Goal: Complete application form: Complete application form

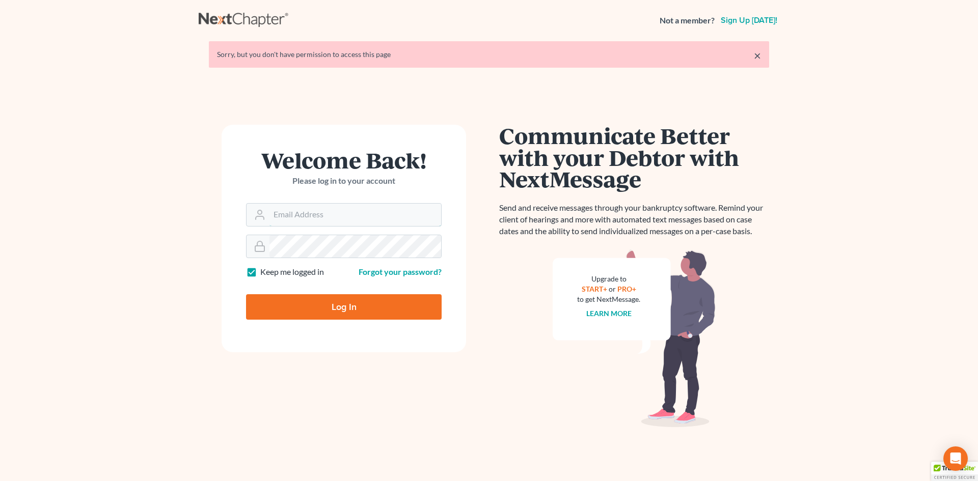
type input "blumlawfirm@gmail.com"
click at [322, 301] on input "Log In" at bounding box center [344, 306] width 196 height 25
type input "Thinking..."
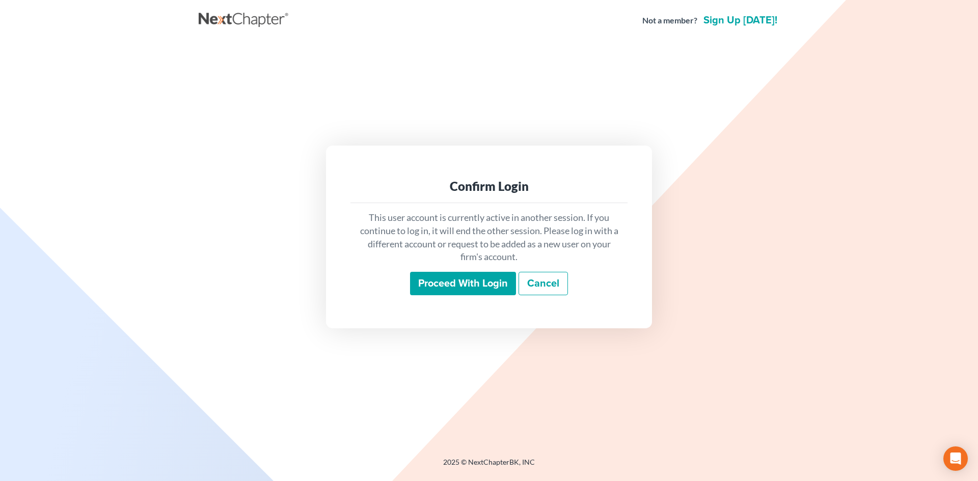
click at [450, 280] on input "Proceed with login" at bounding box center [463, 283] width 106 height 23
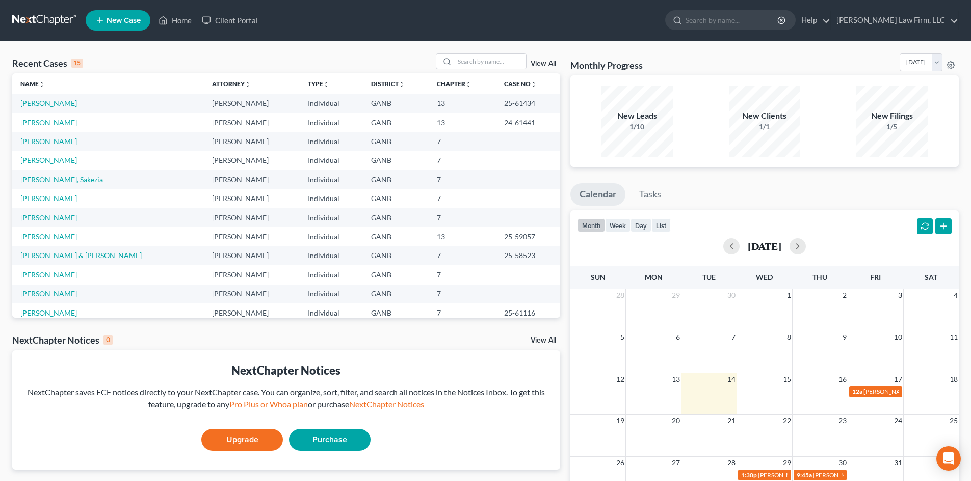
click at [60, 145] on link "[PERSON_NAME]" at bounding box center [48, 141] width 57 height 9
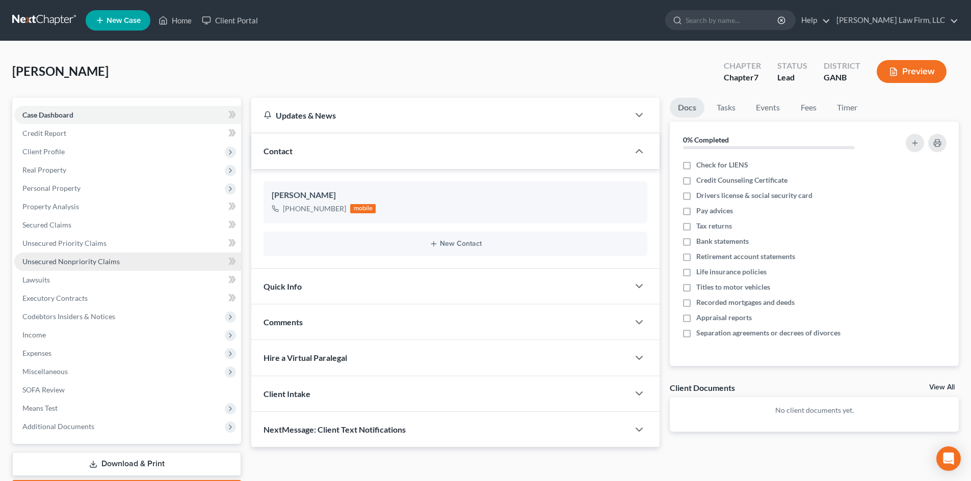
click at [68, 260] on span "Unsecured Nonpriority Claims" at bounding box center [70, 261] width 97 height 9
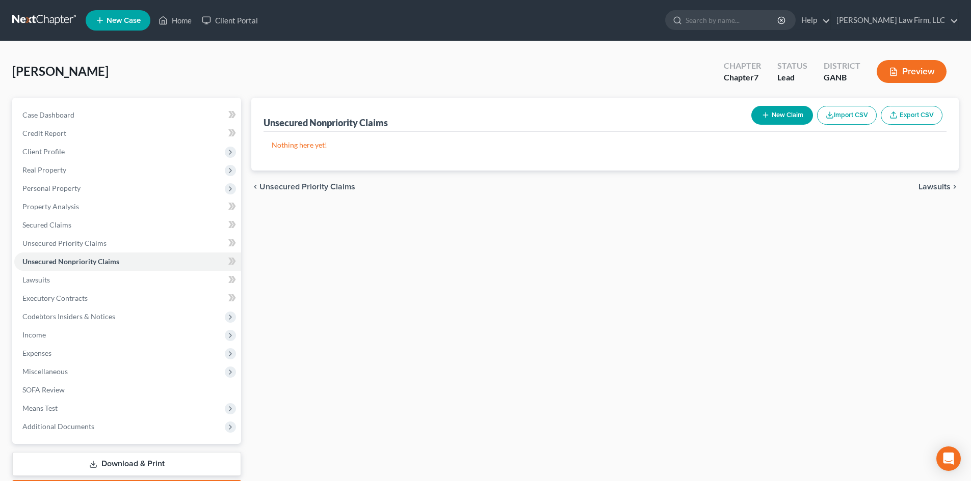
click at [791, 115] on button "New Claim" at bounding box center [782, 115] width 62 height 19
select select "0"
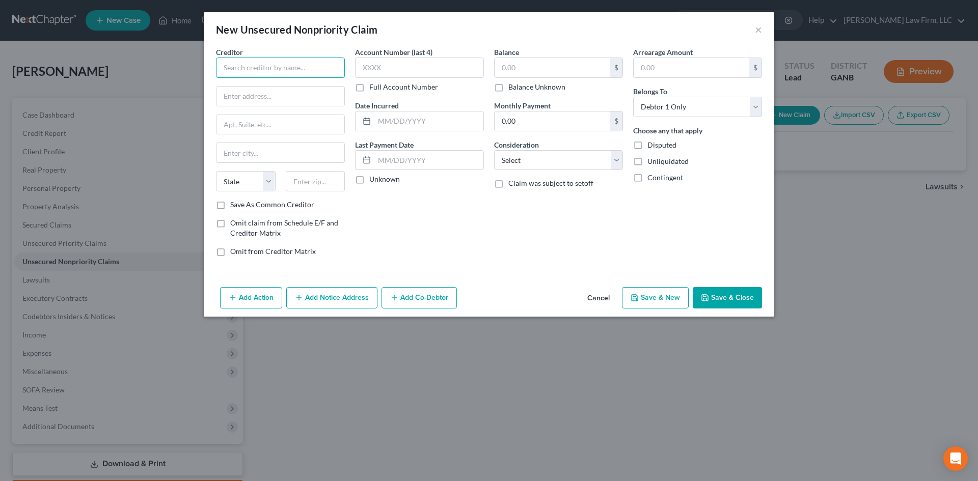
click at [257, 68] on input "text" at bounding box center [280, 68] width 129 height 20
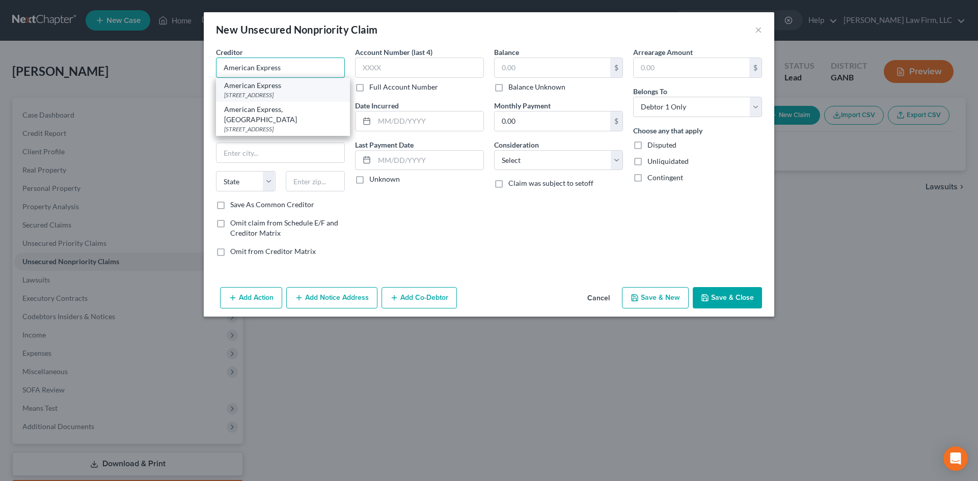
type input "American Express"
click at [262, 86] on div "American Express" at bounding box center [283, 86] width 118 height 10
type input "PO Box 981537"
type input "[GEOGRAPHIC_DATA]"
select select "45"
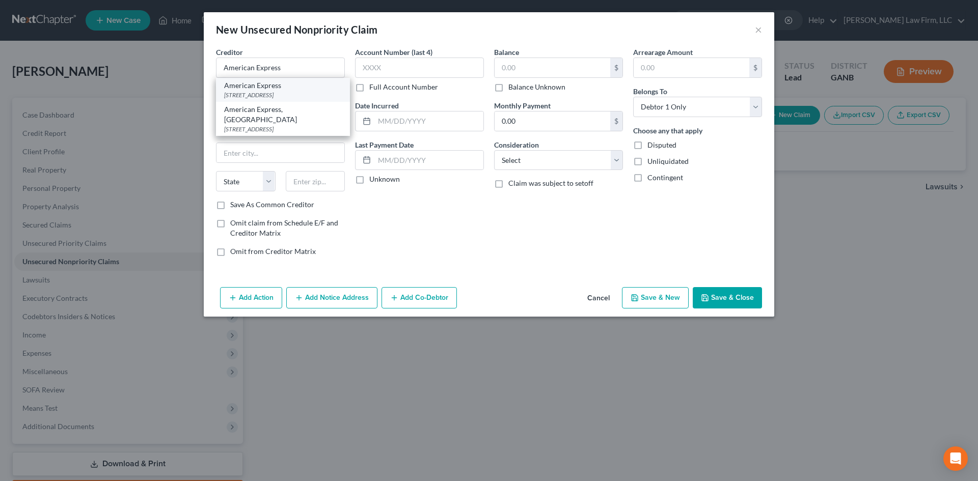
type input "79998"
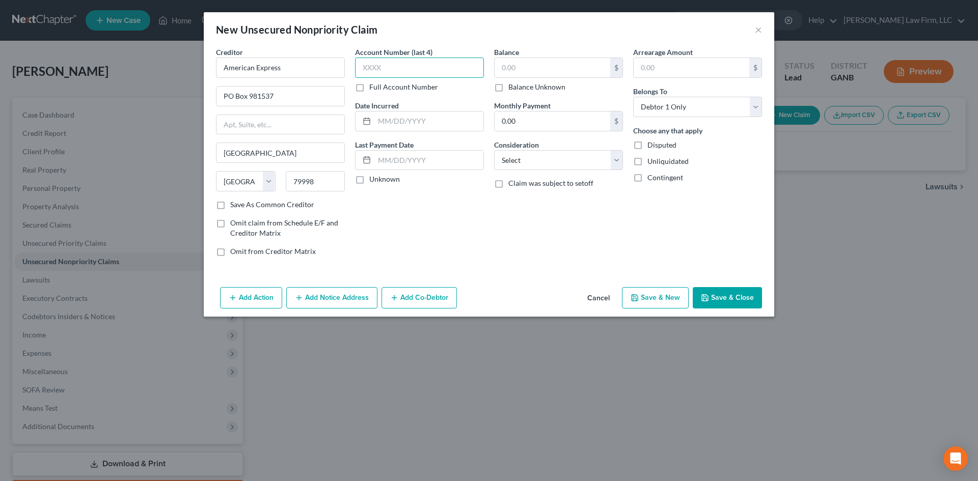
click at [383, 68] on input "text" at bounding box center [419, 68] width 129 height 20
type input "8863"
click at [513, 158] on select "Select Cable / Satellite Services Collection Agency Credit Card Debt Debt Couns…" at bounding box center [558, 160] width 129 height 20
select select "2"
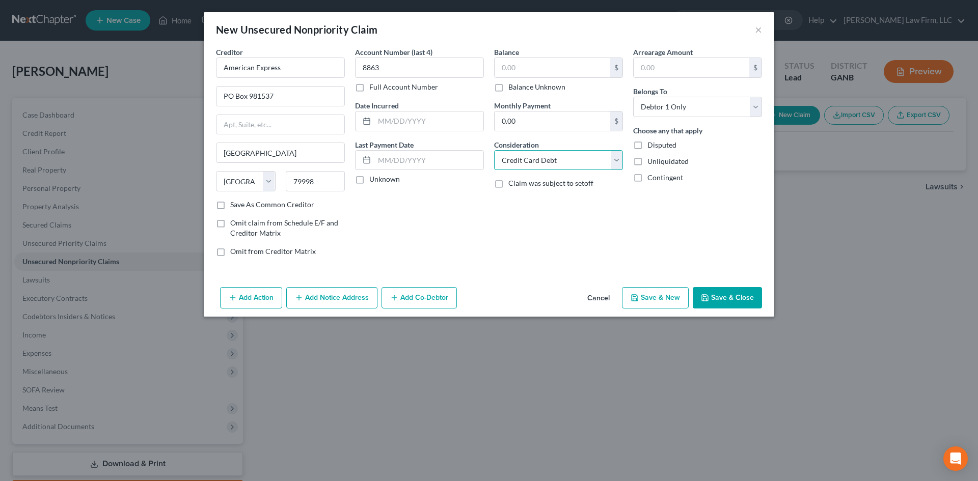
click at [494, 150] on select "Select Cable / Satellite Services Collection Agency Credit Card Debt Debt Couns…" at bounding box center [558, 160] width 129 height 20
click at [414, 124] on input "text" at bounding box center [428, 121] width 109 height 19
type input "[DATE]"
click at [537, 66] on input "text" at bounding box center [553, 67] width 116 height 19
type input "1,006"
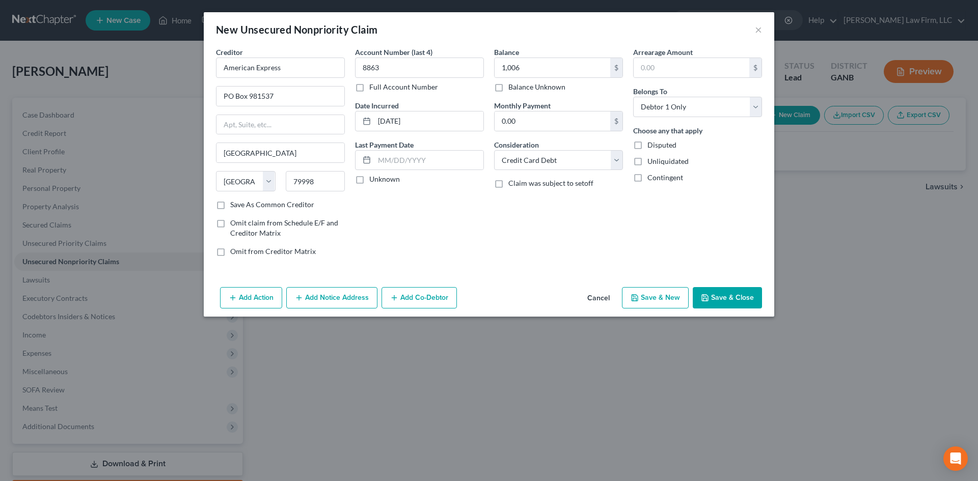
click at [665, 296] on button "Save & New" at bounding box center [655, 297] width 67 height 21
select select "0"
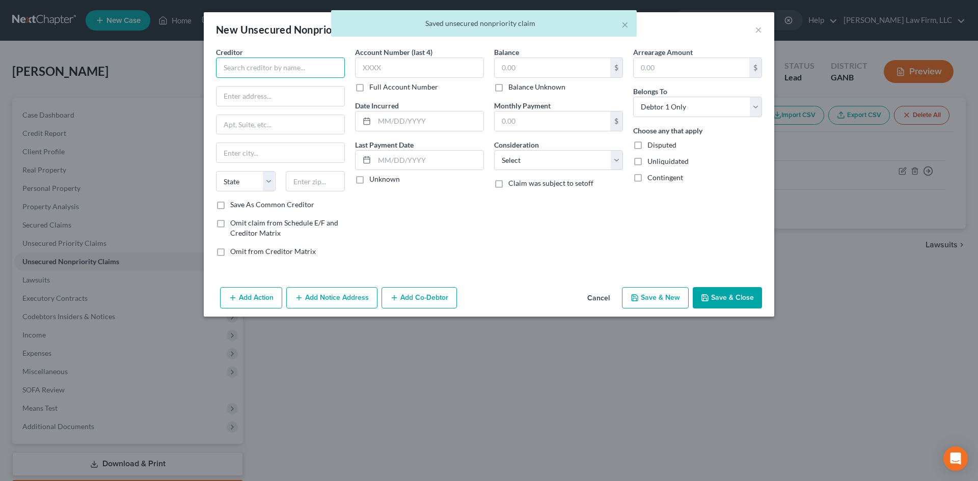
click at [294, 70] on input "text" at bounding box center [280, 68] width 129 height 20
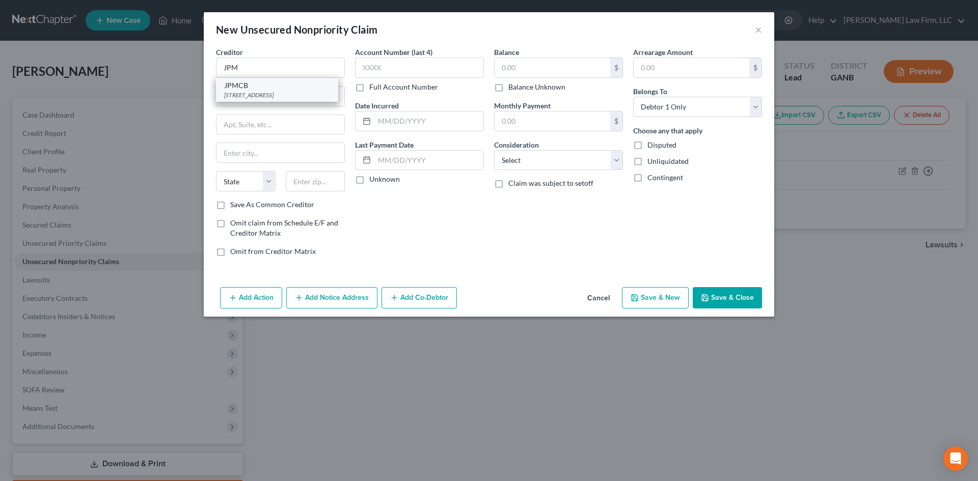
click at [270, 87] on div "JPMCB" at bounding box center [277, 86] width 106 height 10
type input "JPMCB"
type input "PO Box 15369"
type input "Wilmington"
select select "7"
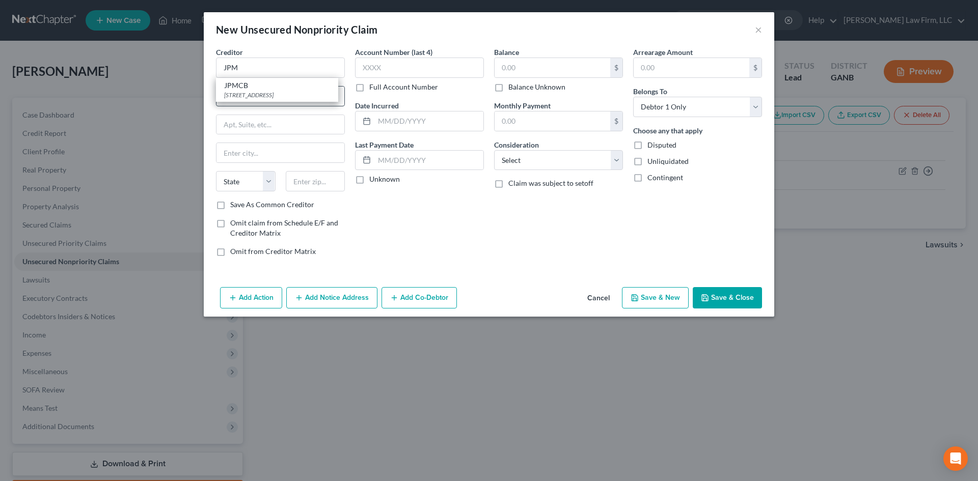
type input "19850"
drag, startPoint x: 256, startPoint y: 95, endPoint x: 293, endPoint y: 96, distance: 36.7
click at [293, 96] on input "PO Box 15369" at bounding box center [281, 96] width 128 height 19
type input "PO Box 15298"
click at [368, 69] on input "text" at bounding box center [419, 68] width 129 height 20
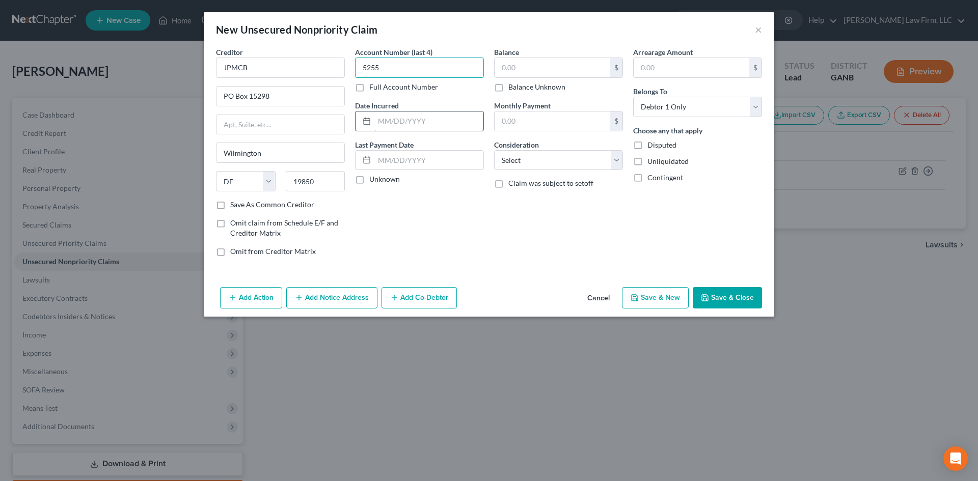
type input "5255"
click at [394, 117] on input "text" at bounding box center [428, 121] width 109 height 19
type input "[DATE]"
click at [511, 167] on select "Select Cable / Satellite Services Collection Agency Credit Card Debt Debt Couns…" at bounding box center [558, 160] width 129 height 20
select select "2"
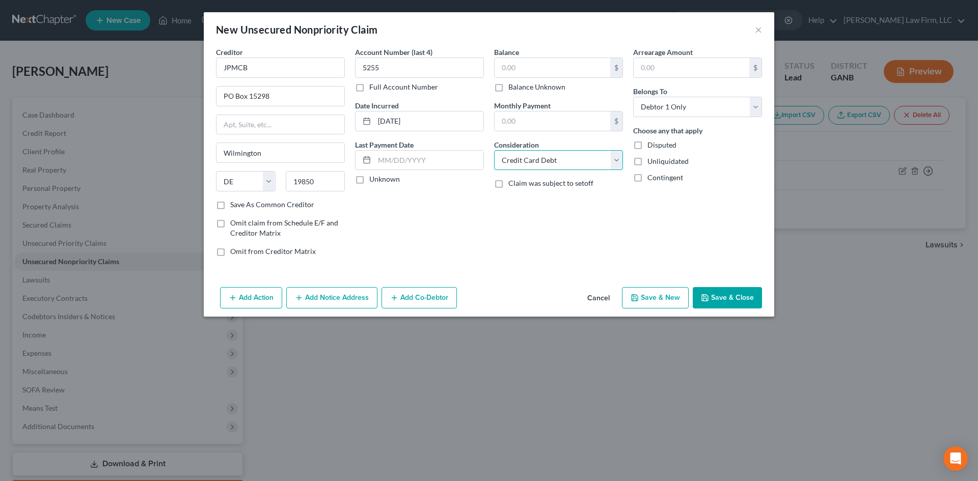
click at [494, 150] on select "Select Cable / Satellite Services Collection Agency Credit Card Debt Debt Couns…" at bounding box center [558, 160] width 129 height 20
click at [519, 70] on input "text" at bounding box center [553, 67] width 116 height 19
type input "7,156"
click at [672, 303] on button "Save & New" at bounding box center [655, 297] width 67 height 21
select select "0"
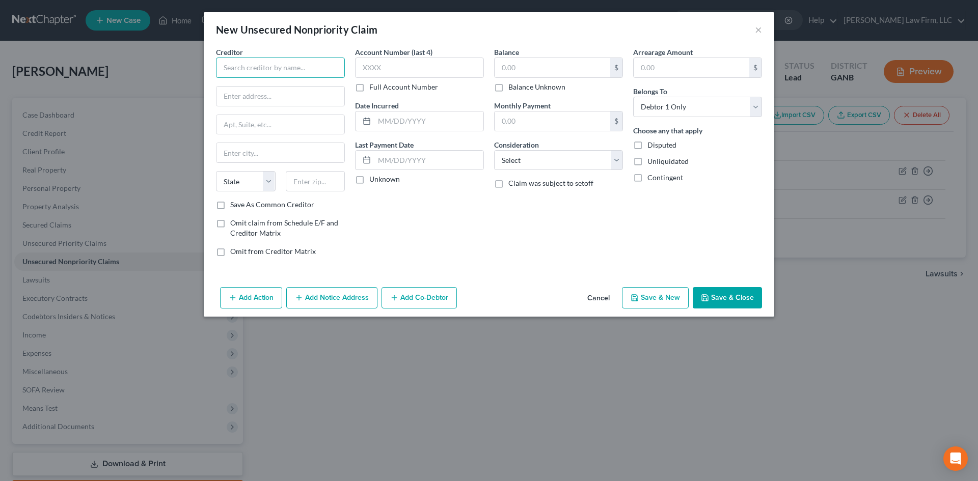
click at [251, 62] on input "text" at bounding box center [280, 68] width 129 height 20
type input "MOHELA"
type input "633 Spirit Dr"
click at [305, 177] on input "text" at bounding box center [316, 181] width 60 height 20
type input "63005"
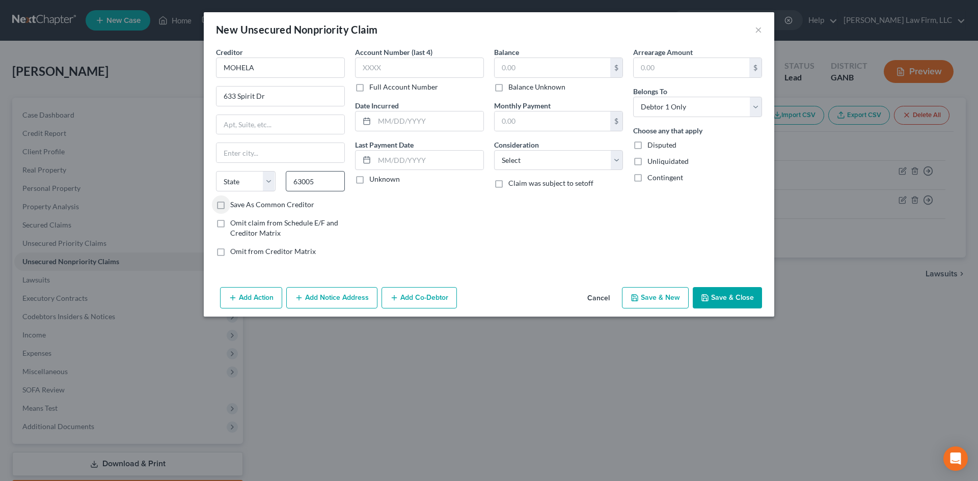
type input "Chesterfield"
select select "26"
click at [397, 75] on input "text" at bounding box center [419, 68] width 129 height 20
type input "0208"
click at [378, 118] on input "text" at bounding box center [428, 121] width 109 height 19
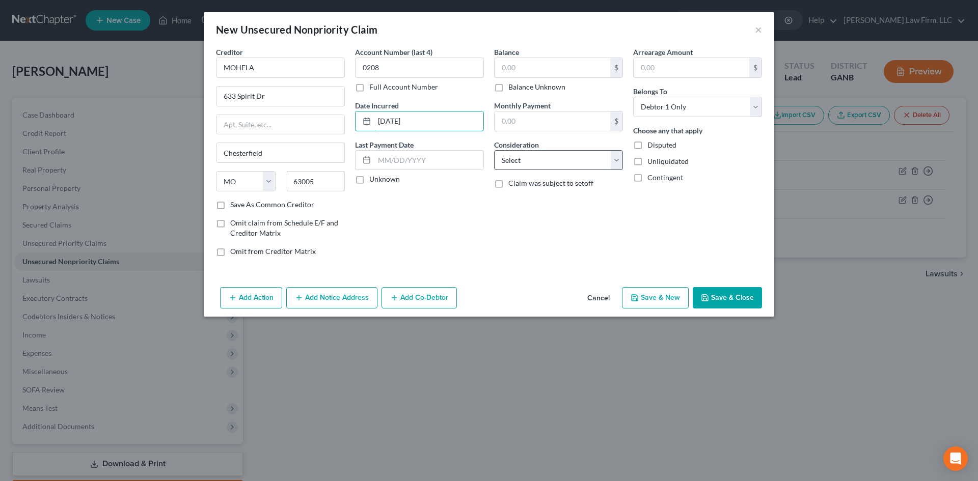
type input "[DATE]"
click at [528, 159] on select "Select Cable / Satellite Services Collection Agency Credit Card Debt Debt Couns…" at bounding box center [558, 160] width 129 height 20
select select "17"
click at [494, 150] on select "Select Cable / Satellite Services Collection Agency Credit Card Debt Debt Couns…" at bounding box center [558, 160] width 129 height 20
click at [416, 119] on input "[DATE]" at bounding box center [428, 121] width 109 height 19
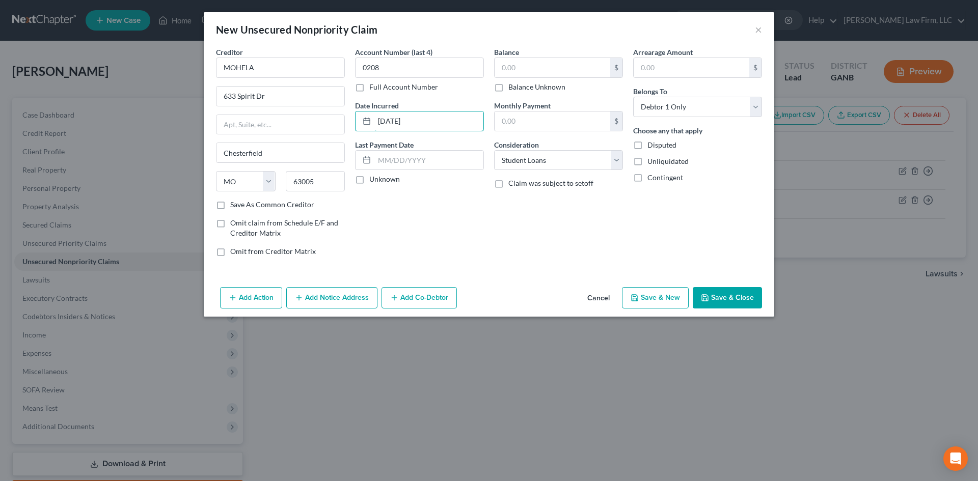
type input "[DATE]"
click at [504, 64] on input "text" at bounding box center [553, 67] width 116 height 19
type input "3,272"
click at [677, 296] on button "Save & New" at bounding box center [655, 297] width 67 height 21
select select "0"
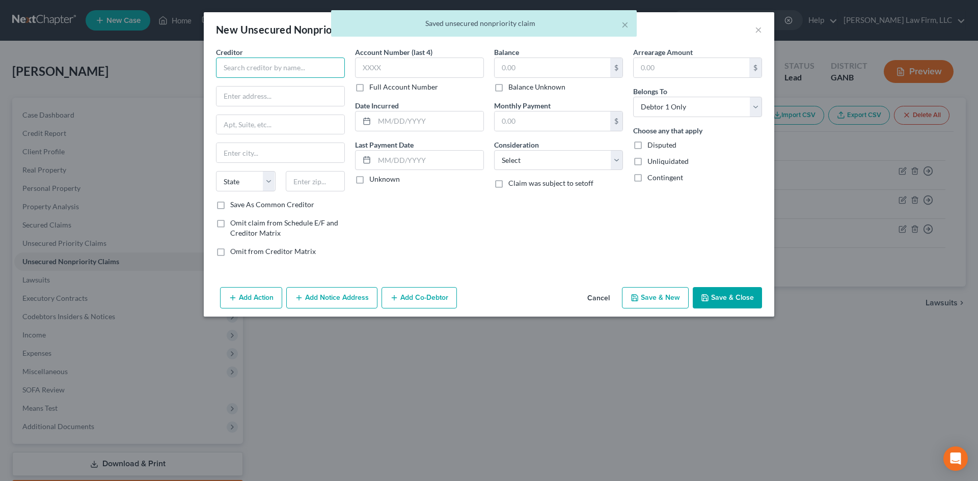
click at [296, 67] on input "text" at bounding box center [280, 68] width 129 height 20
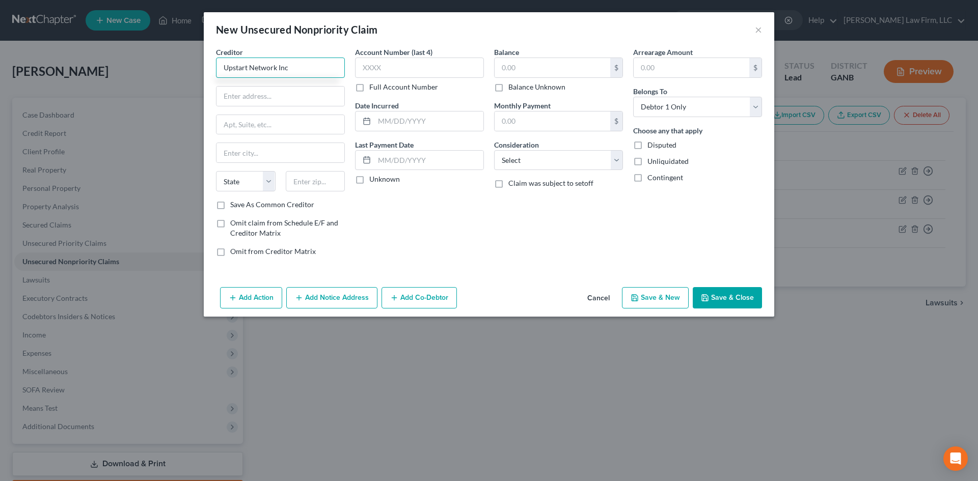
type input "Upstart Network Inc"
type input "PO Box 1503"
type input "94070"
type input "San [PERSON_NAME]"
select select "4"
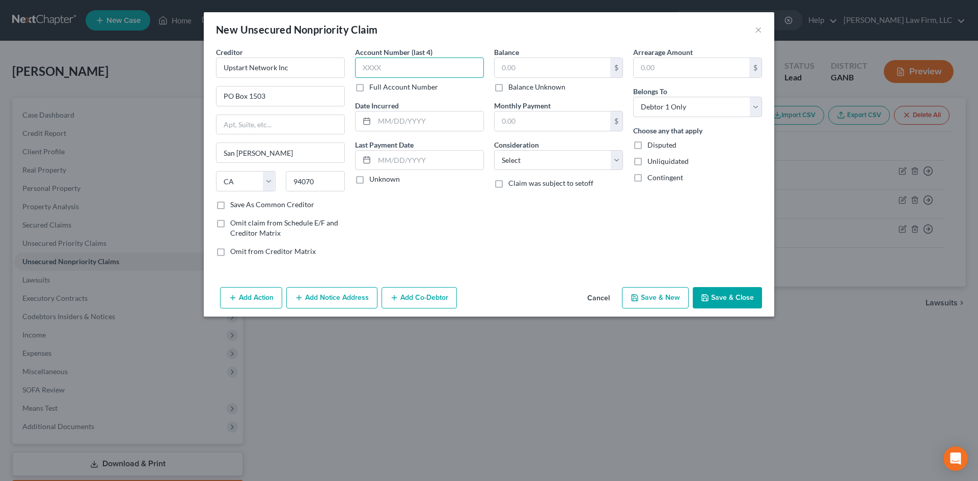
click at [366, 62] on input "text" at bounding box center [419, 68] width 129 height 20
type input "2705"
click at [383, 116] on input "text" at bounding box center [428, 121] width 109 height 19
type input "[DATE]"
drag, startPoint x: 542, startPoint y: 162, endPoint x: 539, endPoint y: 167, distance: 6.2
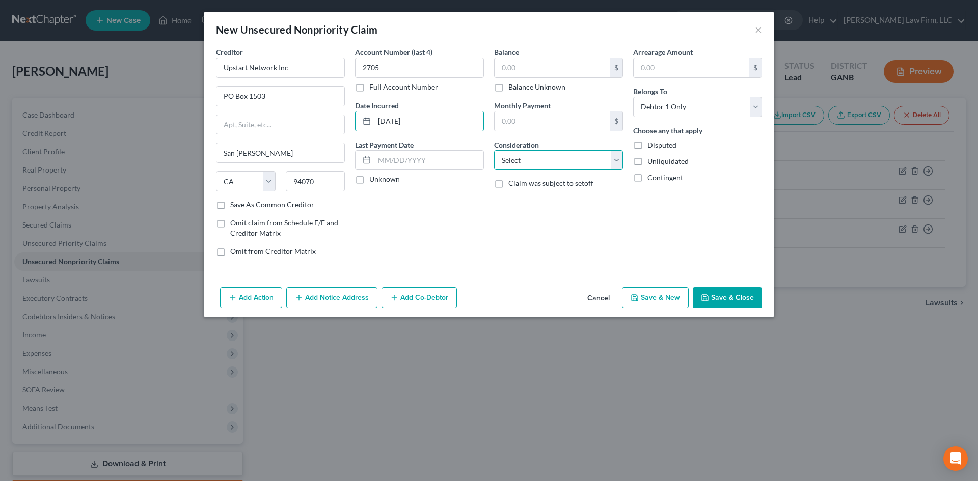
click at [542, 162] on select "Select Cable / Satellite Services Collection Agency Credit Card Debt Debt Couns…" at bounding box center [558, 160] width 129 height 20
select select "10"
click at [494, 150] on select "Select Cable / Satellite Services Collection Agency Credit Card Debt Debt Couns…" at bounding box center [558, 160] width 129 height 20
click at [508, 73] on input "text" at bounding box center [553, 67] width 116 height 19
type input "6,110"
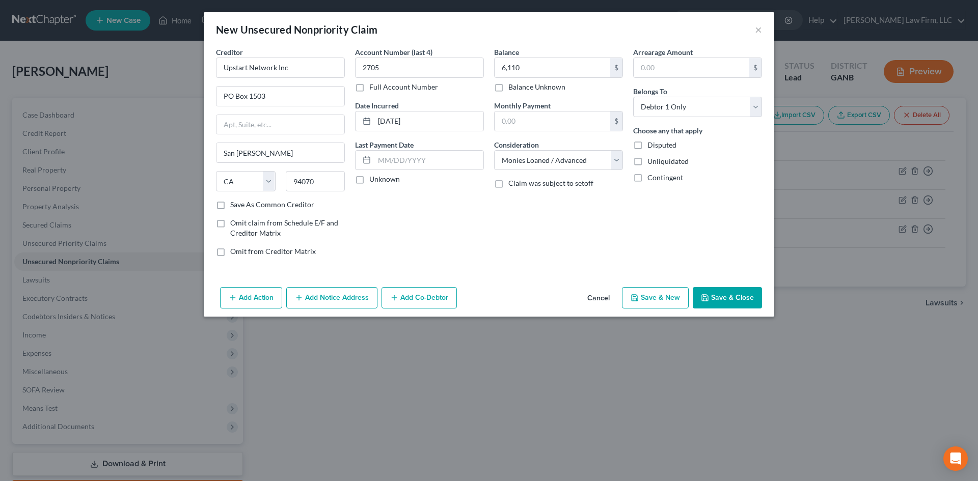
click at [664, 293] on button "Save & New" at bounding box center [655, 297] width 67 height 21
select select "0"
click at [269, 70] on input "text" at bounding box center [280, 68] width 129 height 20
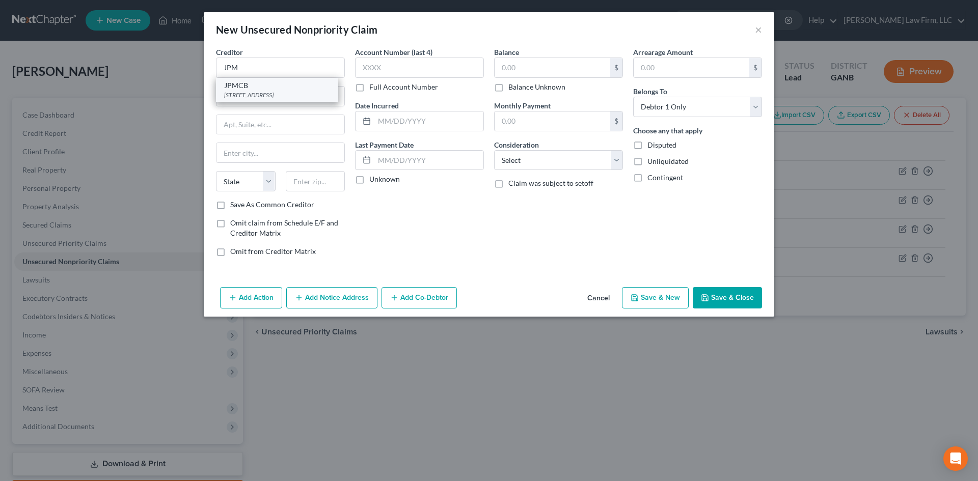
click at [264, 99] on div "JPMCB [STREET_ADDRESS]" at bounding box center [277, 90] width 122 height 24
type input "JPMCB"
type input "PO Box 15369"
type input "Wilmington"
select select "7"
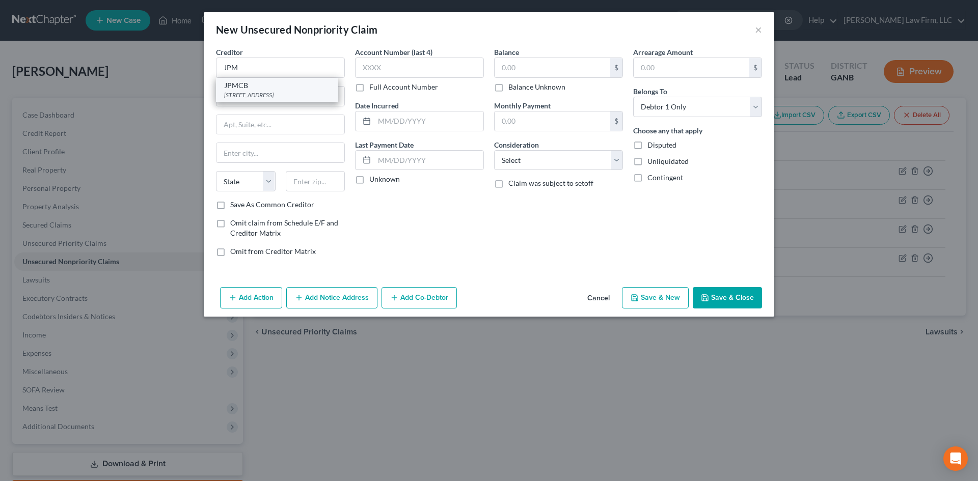
type input "19850"
drag, startPoint x: 257, startPoint y: 96, endPoint x: 306, endPoint y: 100, distance: 49.1
click at [306, 100] on input "PO Box 15369" at bounding box center [281, 96] width 128 height 19
type input "PO Box 15298"
click at [412, 120] on input "text" at bounding box center [428, 121] width 109 height 19
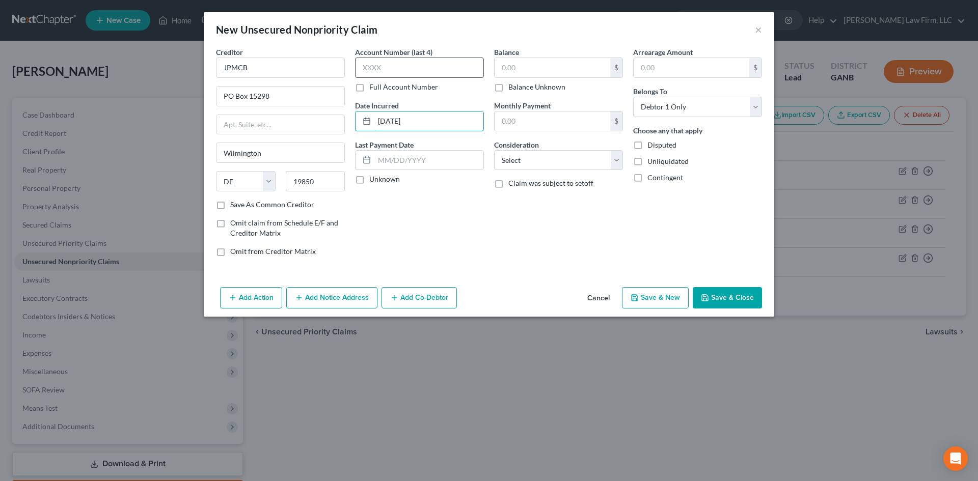
type input "[DATE]"
click at [415, 72] on input "text" at bounding box center [419, 68] width 129 height 20
type input "0833"
drag, startPoint x: 498, startPoint y: 163, endPoint x: 499, endPoint y: 169, distance: 6.7
click at [498, 163] on select "Select Cable / Satellite Services Collection Agency Credit Card Debt Debt Couns…" at bounding box center [558, 160] width 129 height 20
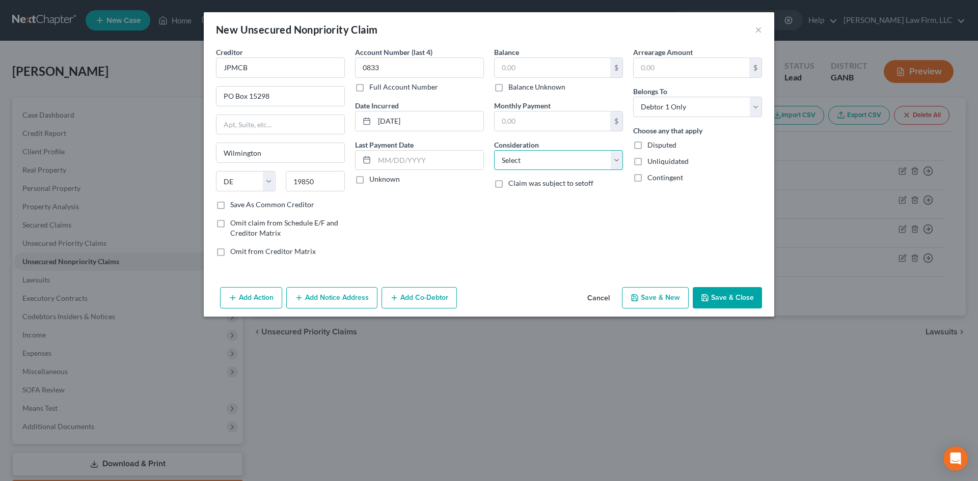
select select "2"
click at [494, 150] on select "Select Cable / Satellite Services Collection Agency Credit Card Debt Debt Couns…" at bounding box center [558, 160] width 129 height 20
click at [508, 66] on input "text" at bounding box center [553, 67] width 116 height 19
type input "3,612"
click at [659, 302] on button "Save & New" at bounding box center [655, 297] width 67 height 21
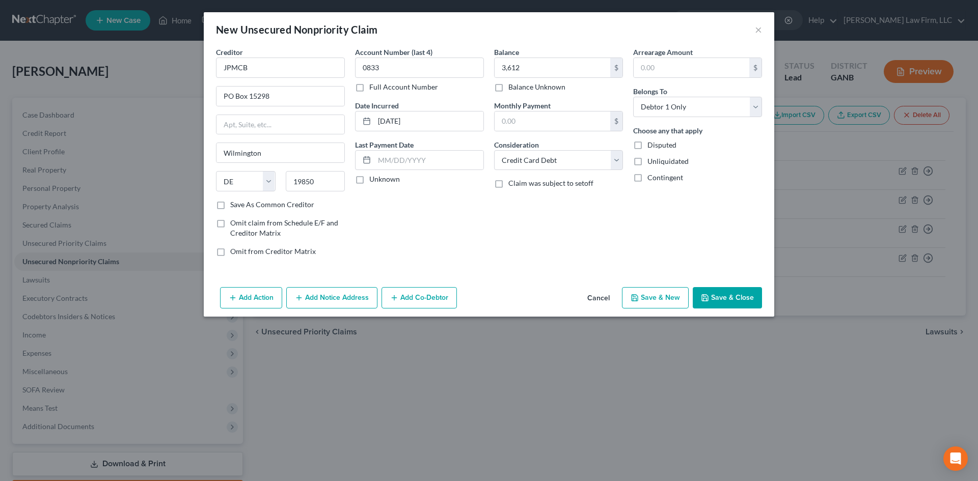
select select "0"
click at [269, 67] on input "text" at bounding box center [280, 68] width 129 height 20
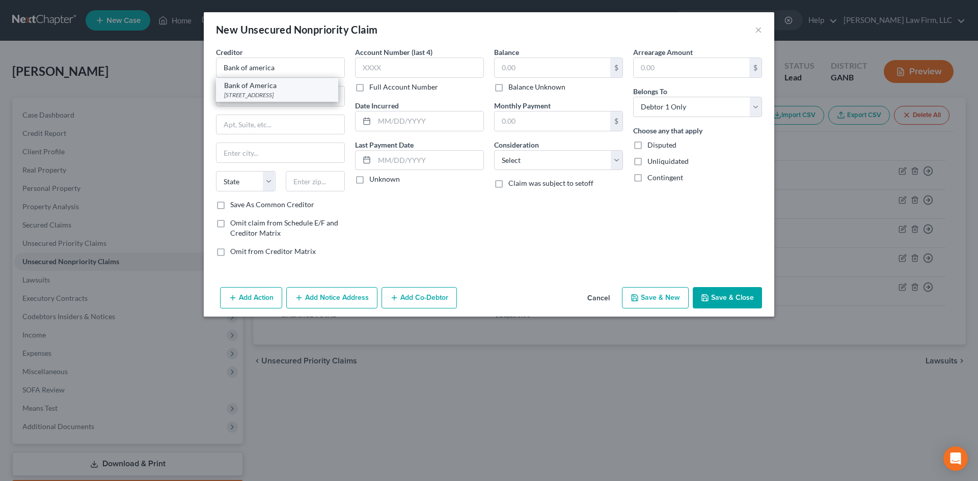
click at [265, 95] on div "[STREET_ADDRESS]" at bounding box center [277, 95] width 106 height 9
type input "Bank of America"
type input "PO Box 982238"
type input "[GEOGRAPHIC_DATA]"
select select "45"
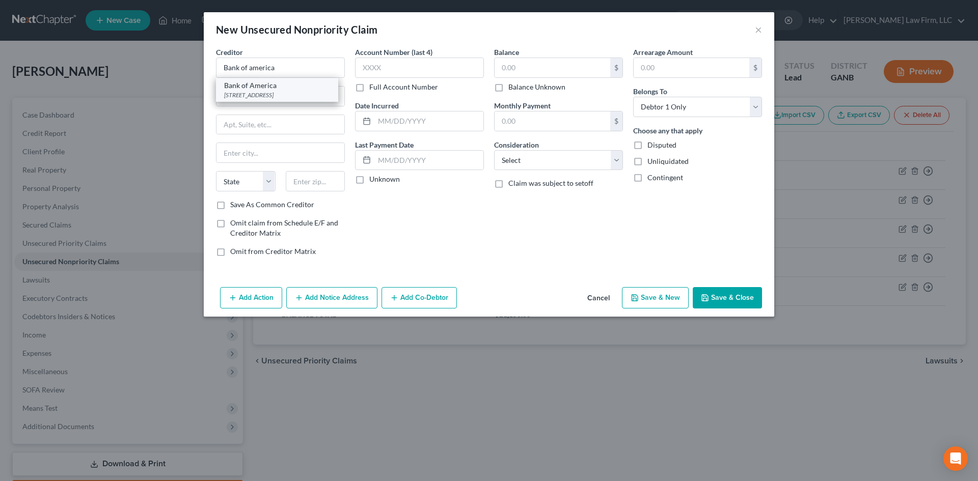
type input "79998"
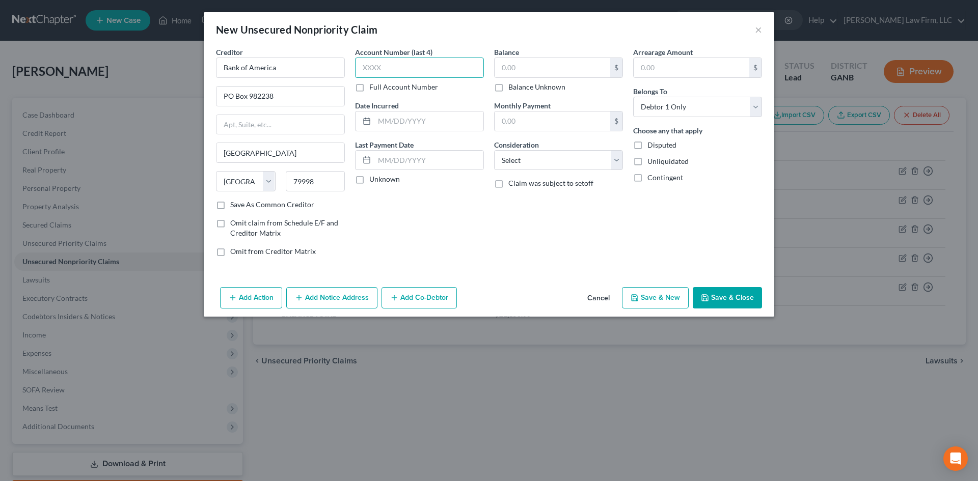
click at [364, 68] on input "text" at bounding box center [419, 68] width 129 height 20
type input "5336"
click at [374, 120] on div at bounding box center [365, 121] width 19 height 19
drag, startPoint x: 512, startPoint y: 159, endPoint x: 515, endPoint y: 170, distance: 10.6
click at [512, 159] on select "Select Cable / Satellite Services Collection Agency Credit Card Debt Debt Couns…" at bounding box center [558, 160] width 129 height 20
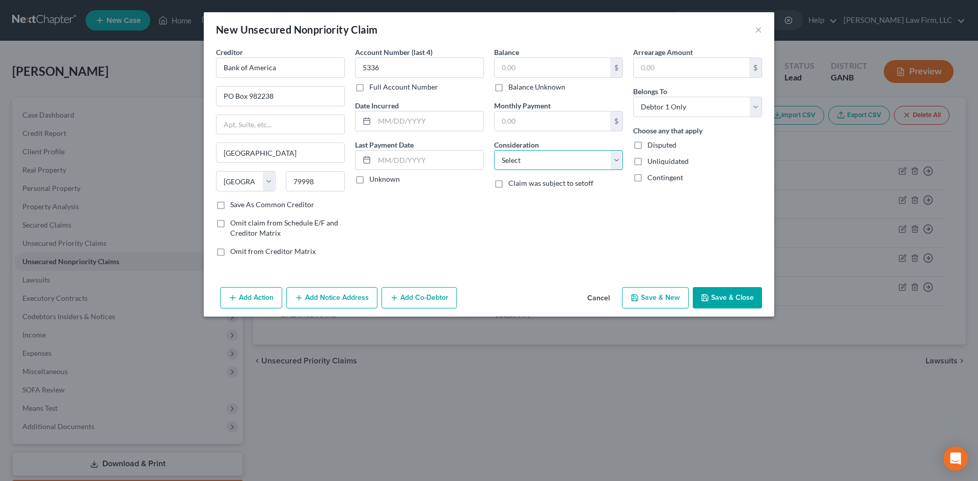
select select "2"
click at [494, 150] on select "Select Cable / Satellite Services Collection Agency Credit Card Debt Debt Couns…" at bounding box center [558, 160] width 129 height 20
click at [506, 66] on input "text" at bounding box center [553, 67] width 116 height 19
type input "3,791"
click at [665, 297] on button "Save & New" at bounding box center [655, 297] width 67 height 21
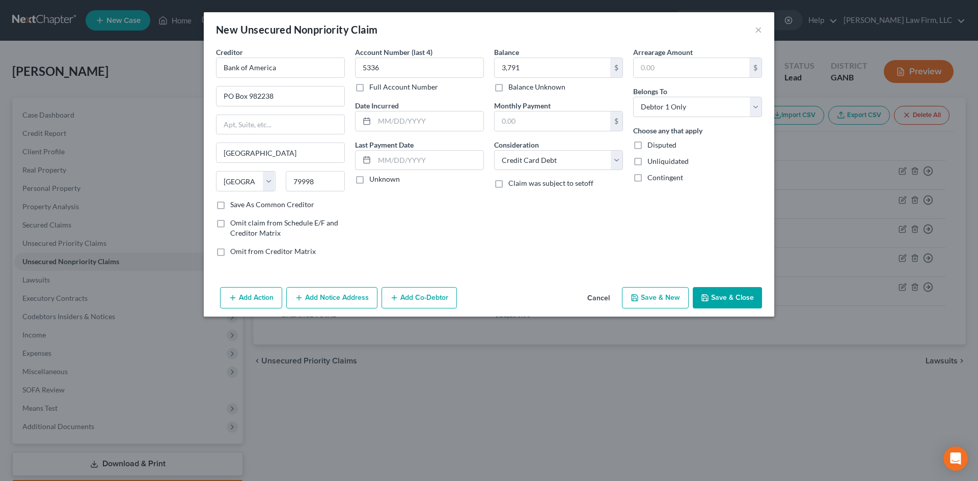
select select "0"
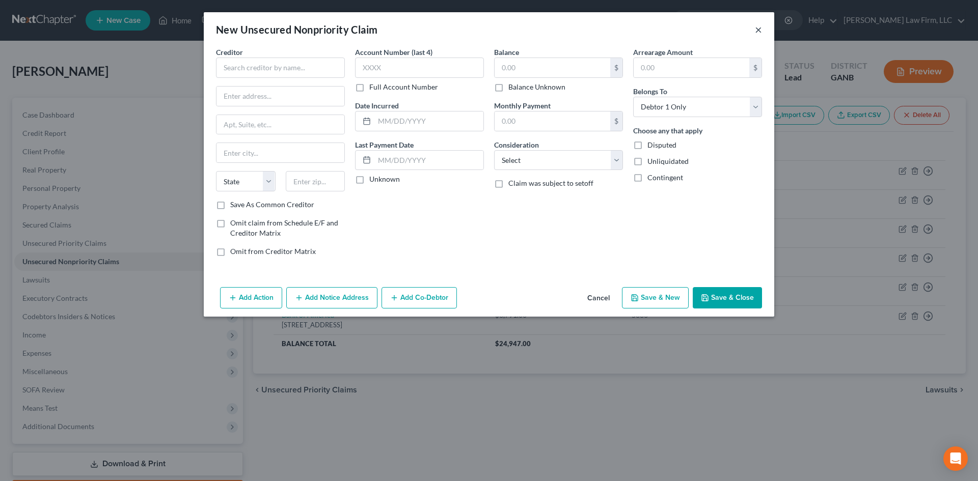
click at [756, 29] on div "New Unsecured Nonpriority Claim ×" at bounding box center [489, 29] width 571 height 35
click at [757, 28] on button "×" at bounding box center [758, 29] width 7 height 12
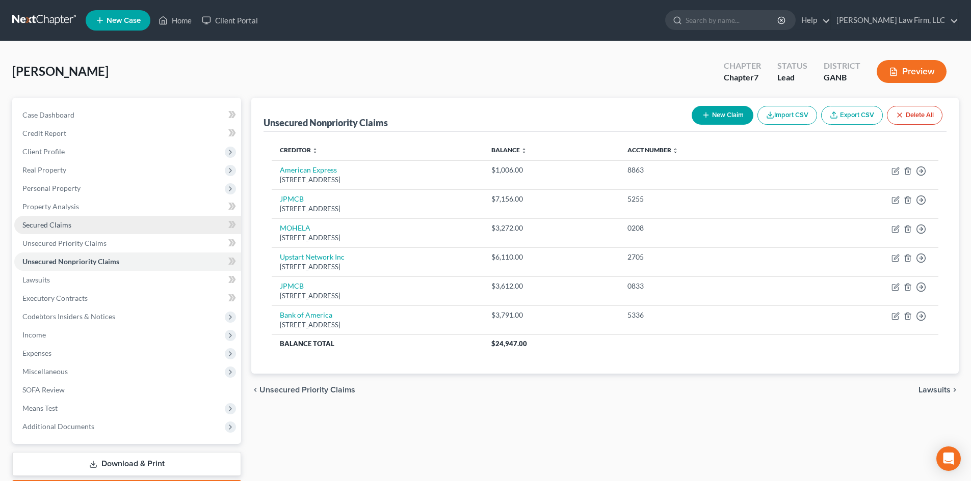
click at [57, 226] on span "Secured Claims" at bounding box center [46, 225] width 49 height 9
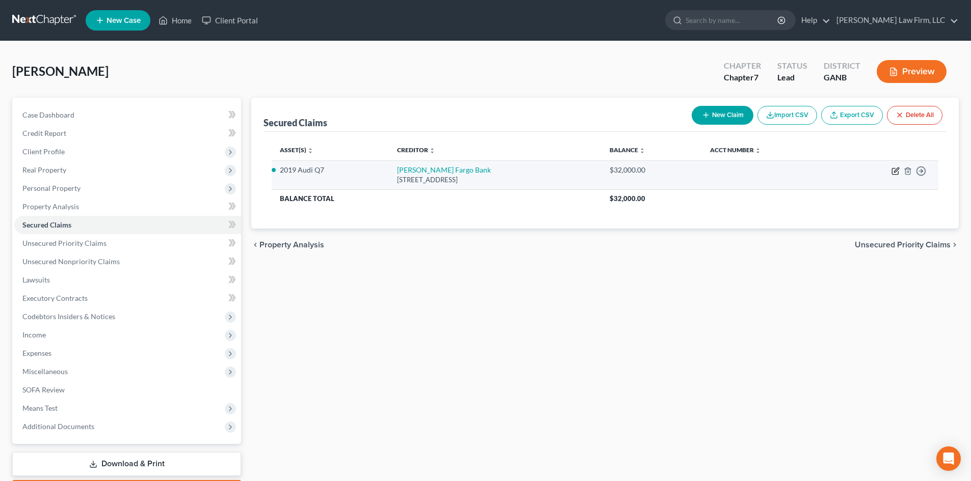
click at [895, 170] on icon "button" at bounding box center [895, 171] width 8 height 8
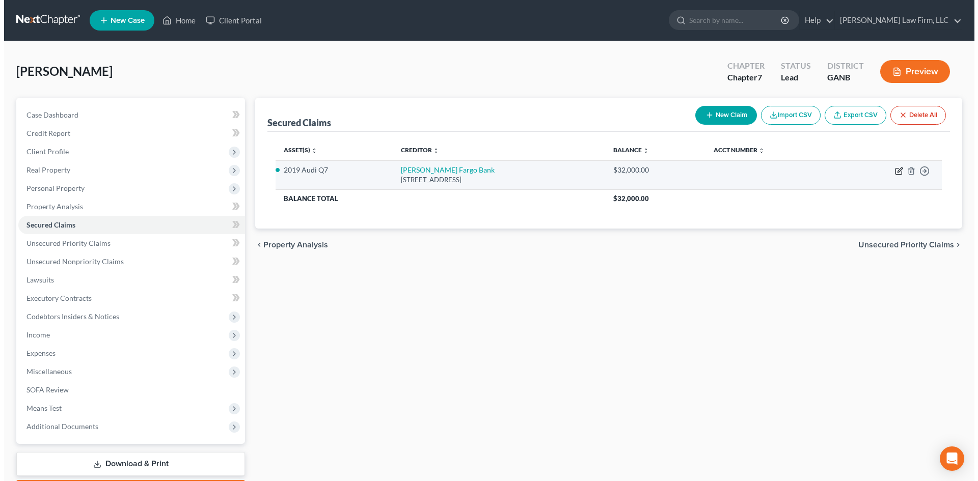
select select "16"
select select "4"
select select "0"
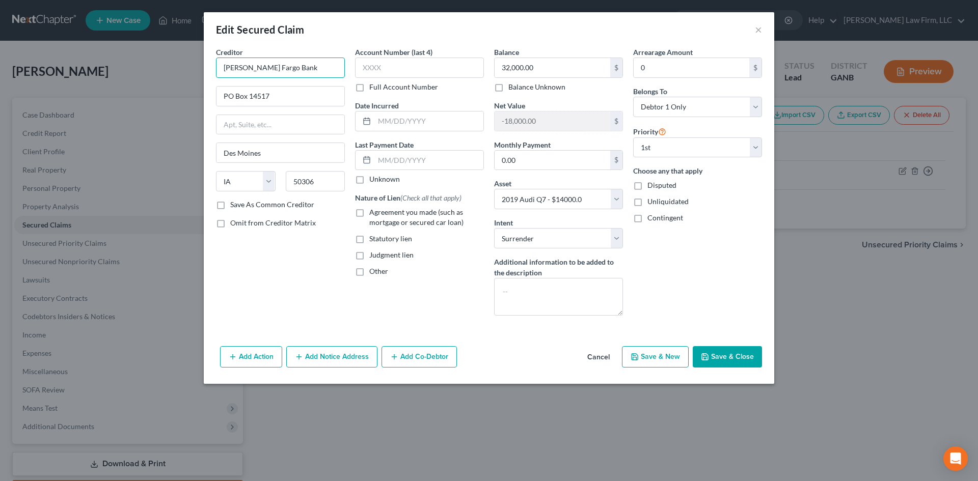
click at [280, 68] on input "[PERSON_NAME] Fargo Bank" at bounding box center [280, 68] width 129 height 20
click at [281, 68] on input "[PERSON_NAME] Fargo Bank" at bounding box center [280, 68] width 129 height 20
type input "[PERSON_NAME] Fargo Bank NA Auto"
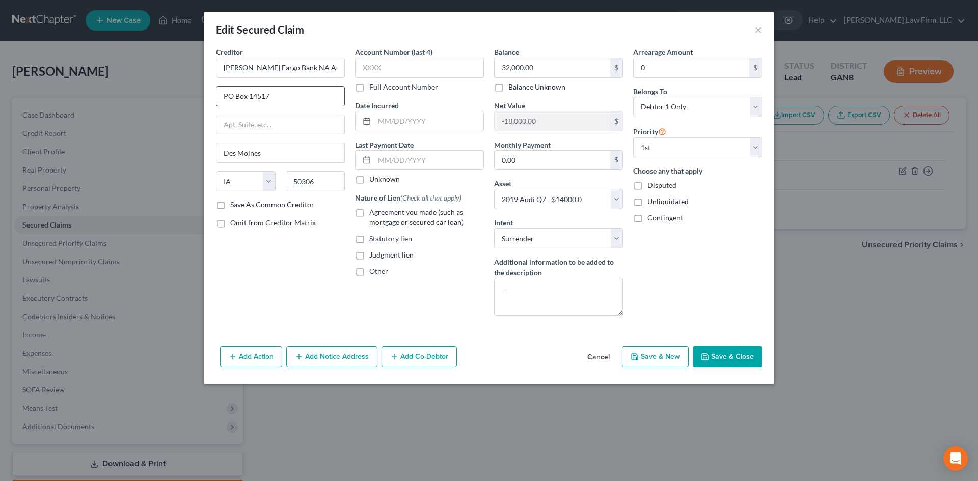
click at [269, 91] on input "PO Box 14517" at bounding box center [281, 96] width 128 height 19
click at [260, 93] on input "PO Box 14517" at bounding box center [281, 96] width 128 height 19
type input "PO Box 71092"
click at [313, 191] on input "50306" at bounding box center [316, 181] width 60 height 20
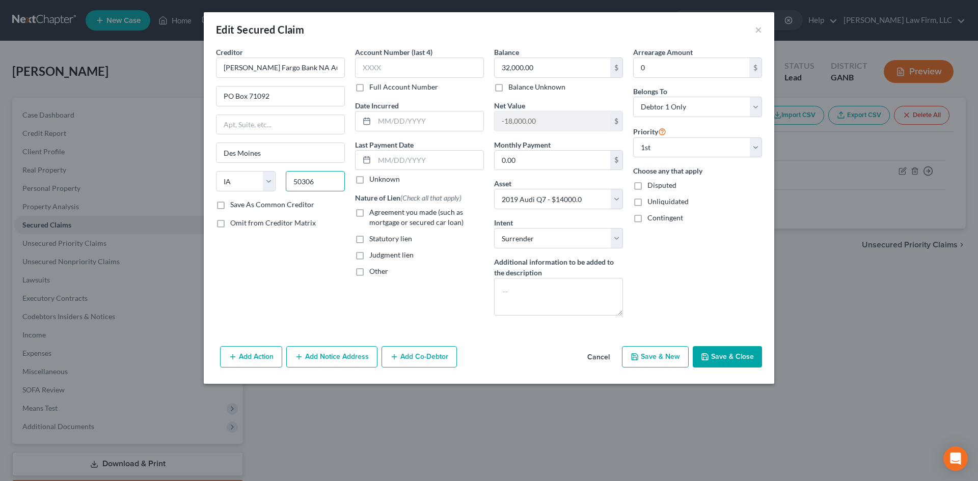
click at [312, 186] on input "50306" at bounding box center [316, 181] width 60 height 20
click at [312, 185] on input "50306" at bounding box center [316, 181] width 60 height 20
type input "28272"
type input "Charlotte"
select select "28"
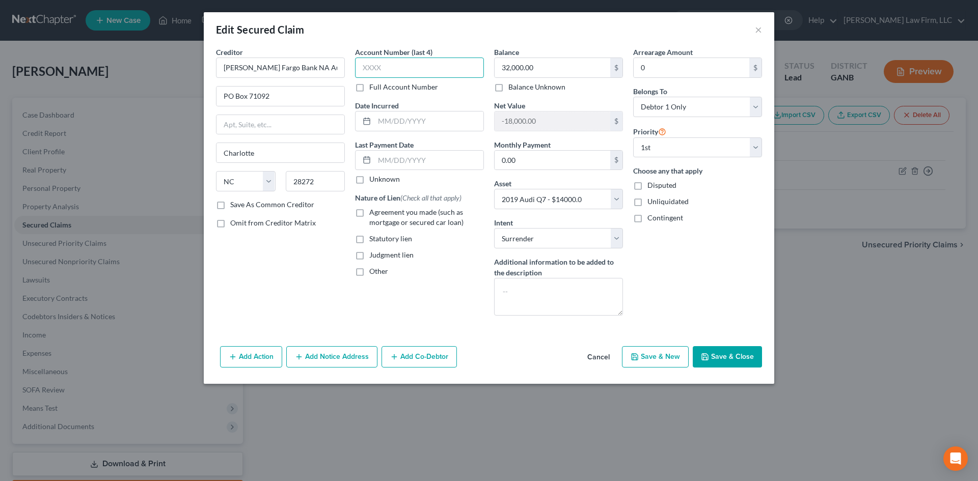
click at [371, 71] on input "text" at bounding box center [419, 68] width 129 height 20
type input "5621"
click at [384, 118] on input "text" at bounding box center [428, 121] width 109 height 19
type input "[DATE]"
click at [551, 75] on input "32,000.00" at bounding box center [553, 67] width 116 height 19
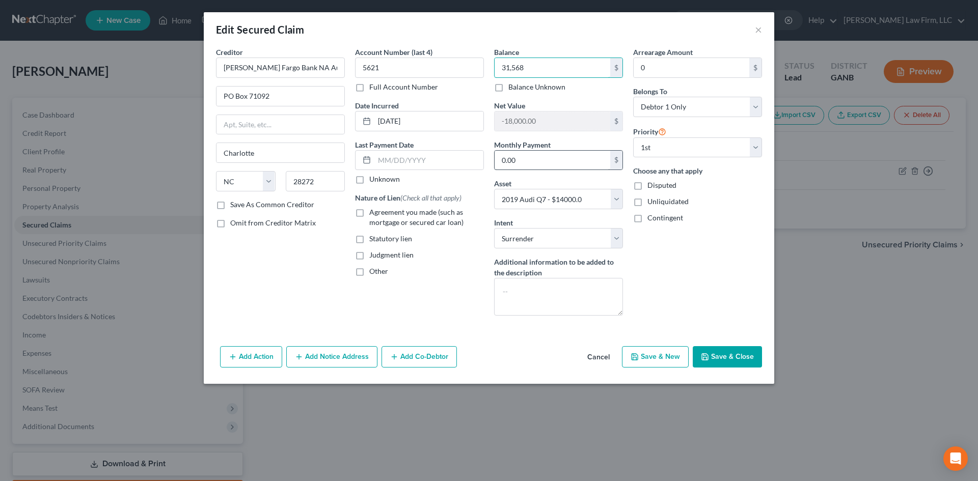
type input "31,568"
click at [548, 156] on input "0.00" at bounding box center [553, 160] width 116 height 19
type input "816"
click at [686, 208] on div "Choose any that apply Disputed Unliquidated Contingent" at bounding box center [697, 195] width 129 height 58
click at [369, 215] on label "Agreement you made (such as mortgage or secured car loan)" at bounding box center [426, 217] width 115 height 20
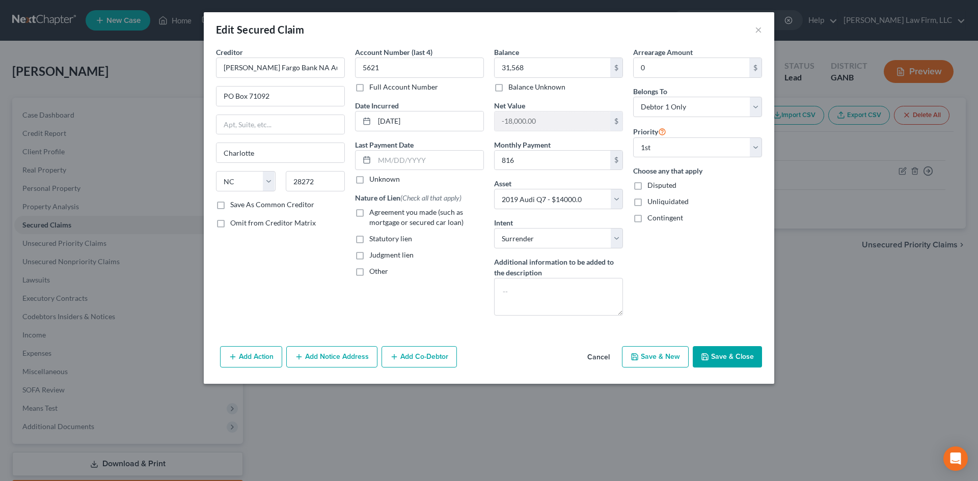
click at [373, 214] on input "Agreement you made (such as mortgage or secured car loan)" at bounding box center [376, 210] width 7 height 7
checkbox input "true"
click at [733, 354] on button "Save & Close" at bounding box center [727, 356] width 69 height 21
select select
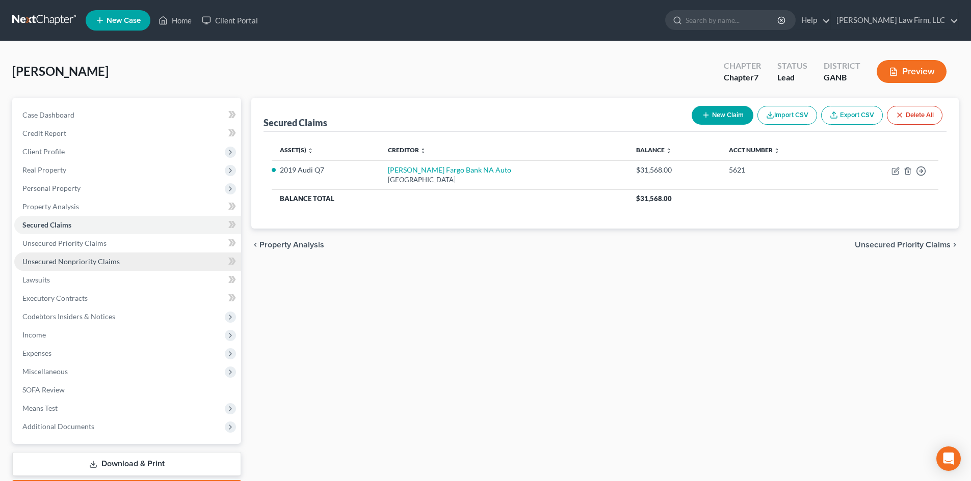
click at [71, 264] on span "Unsecured Nonpriority Claims" at bounding box center [70, 261] width 97 height 9
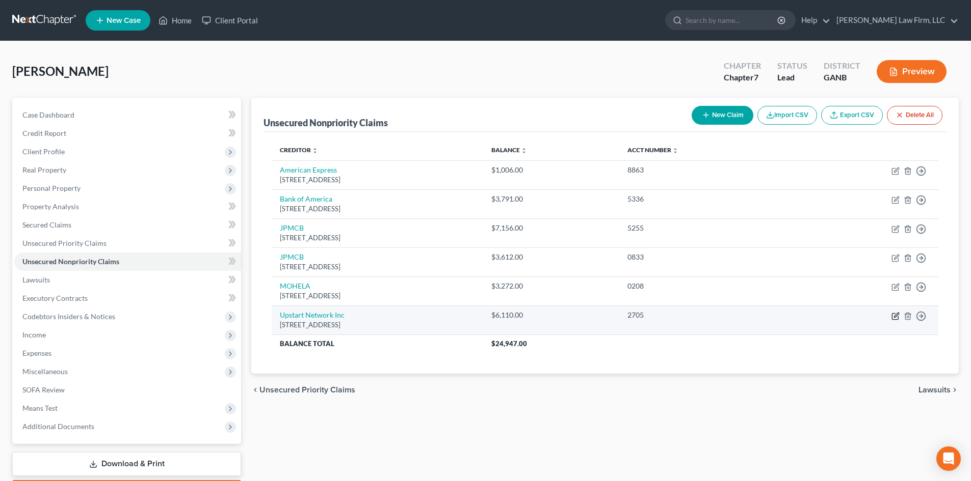
click at [896, 319] on icon "button" at bounding box center [895, 316] width 6 height 6
select select "4"
select select "10"
select select "0"
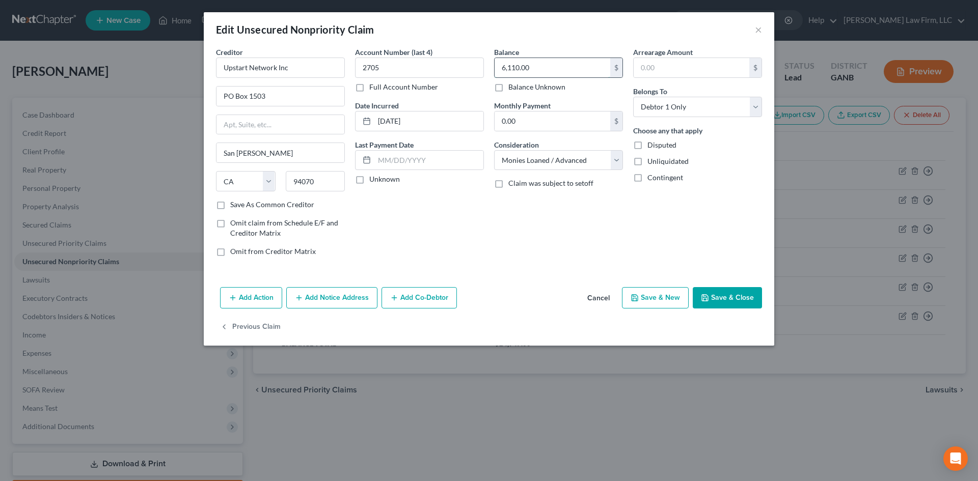
click at [508, 69] on input "6,110.00" at bounding box center [553, 67] width 116 height 19
type input "6,207"
click at [729, 293] on button "Save & Close" at bounding box center [727, 297] width 69 height 21
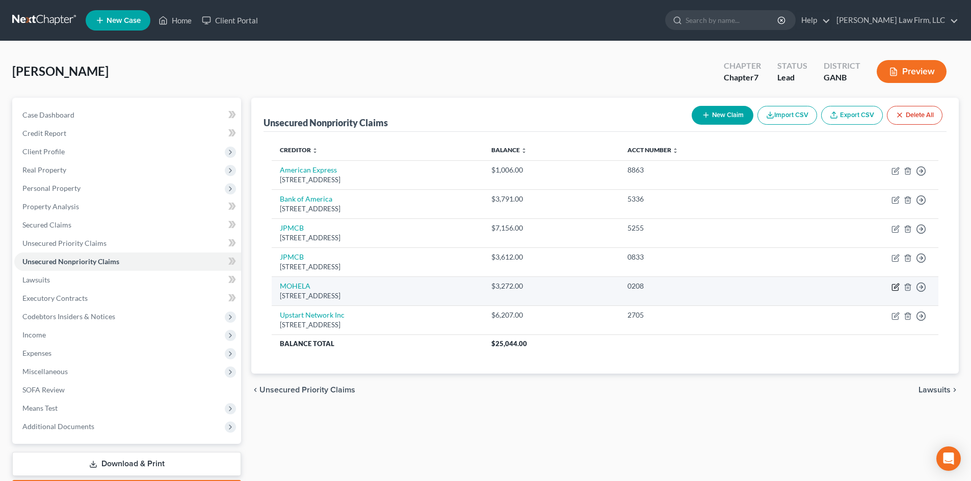
click at [898, 286] on icon "button" at bounding box center [896, 286] width 5 height 5
select select "26"
select select "17"
select select "0"
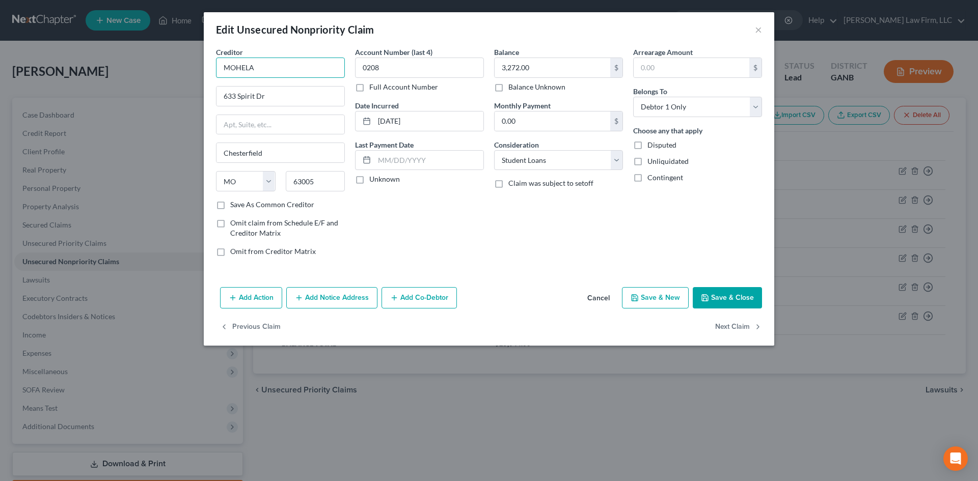
click at [326, 66] on input "MOHELA" at bounding box center [280, 68] width 129 height 20
type input "MOHELA/Dept of Ed"
click at [727, 305] on button "Save & Close" at bounding box center [727, 297] width 69 height 21
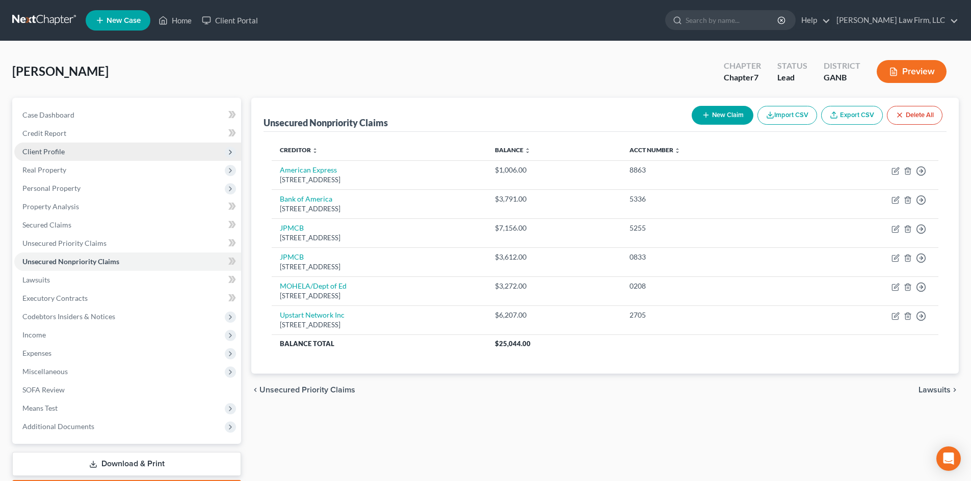
click at [57, 149] on span "Client Profile" at bounding box center [43, 151] width 42 height 9
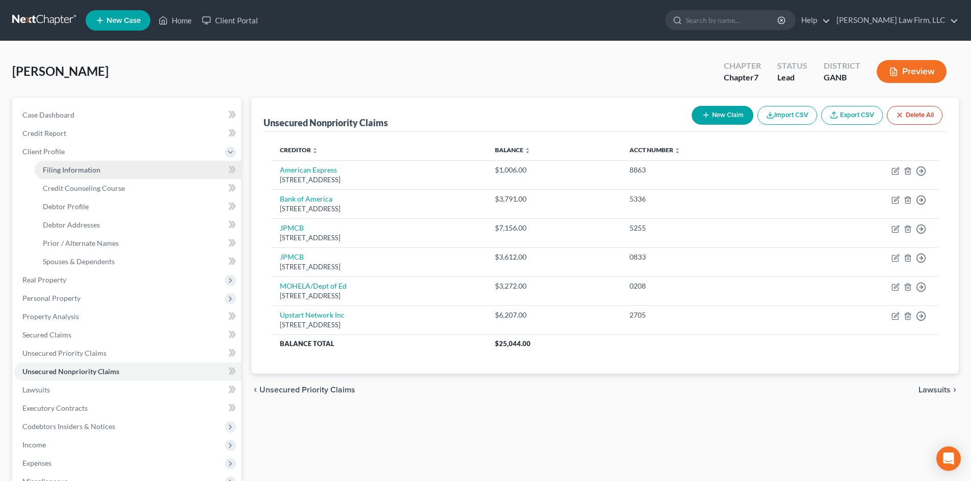
click at [63, 174] on span "Filing Information" at bounding box center [72, 170] width 58 height 9
select select "1"
select select "0"
select select "10"
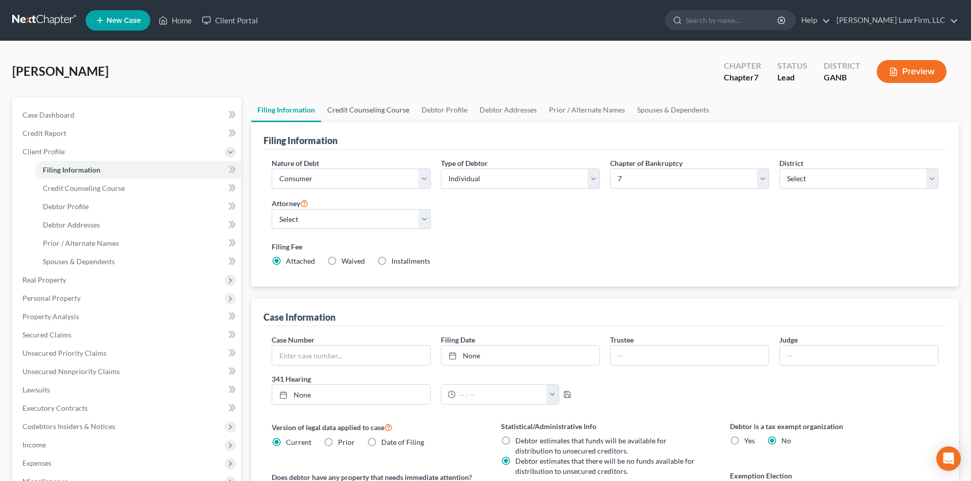
click at [396, 115] on link "Credit Counseling Course" at bounding box center [368, 110] width 94 height 24
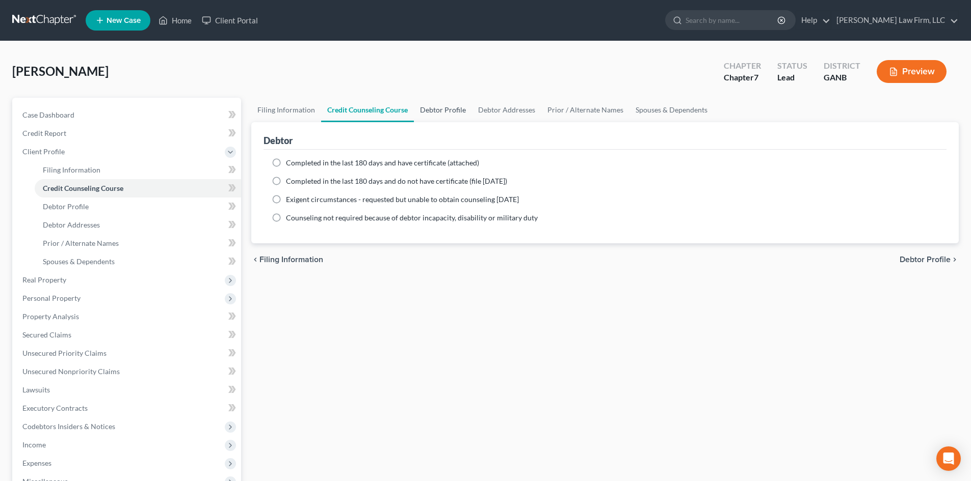
click at [438, 112] on link "Debtor Profile" at bounding box center [443, 110] width 58 height 24
select select "1"
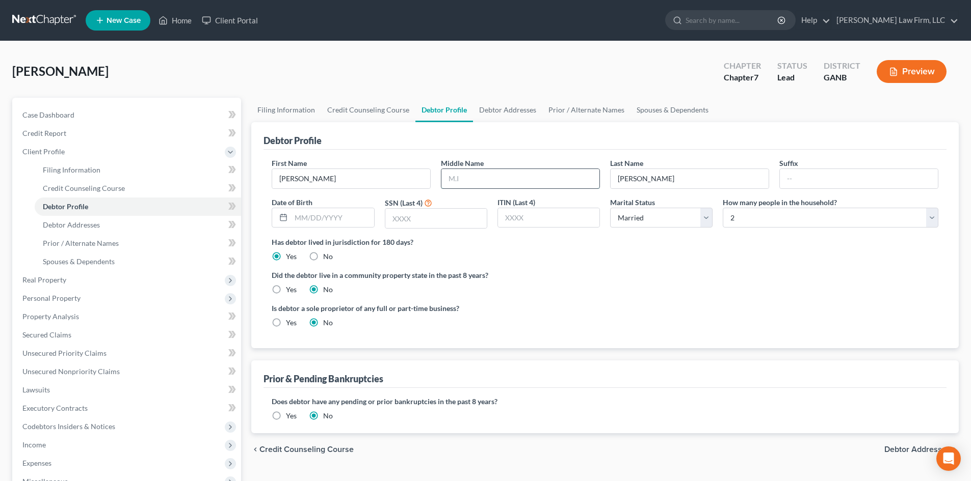
click at [461, 183] on input "text" at bounding box center [520, 178] width 158 height 19
type input "[PERSON_NAME]"
click at [564, 261] on div "Has debtor lived in jurisdiction for 180 days? Yes No Debtor must reside in jur…" at bounding box center [605, 249] width 666 height 25
click at [336, 212] on input "text" at bounding box center [332, 217] width 83 height 19
type input "[DATE]"
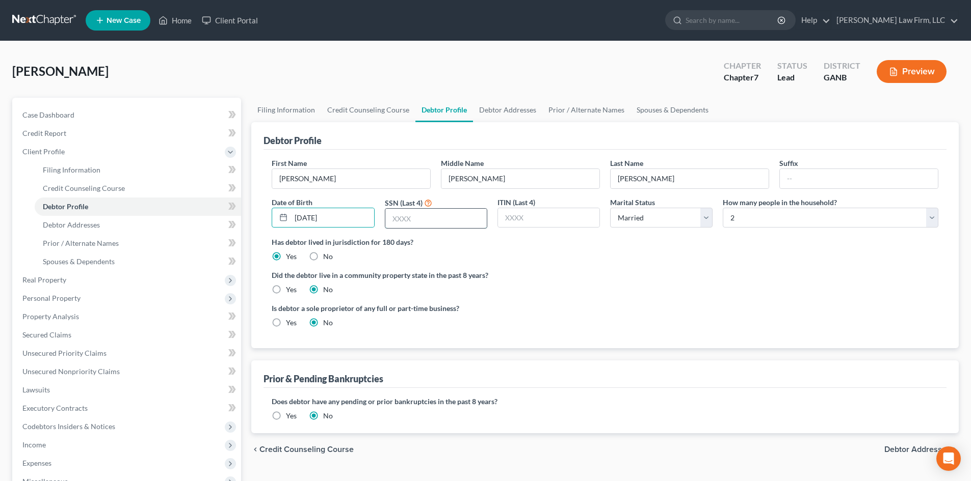
click at [412, 218] on input "text" at bounding box center [435, 218] width 101 height 19
type input "5294"
click at [491, 105] on link "Debtor Addresses" at bounding box center [507, 110] width 69 height 24
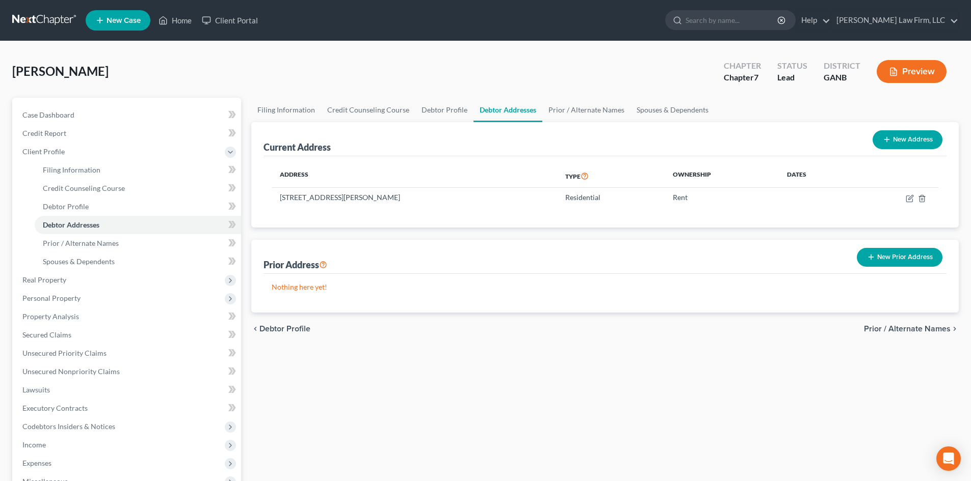
click at [900, 262] on button "New Prior Address" at bounding box center [899, 257] width 86 height 19
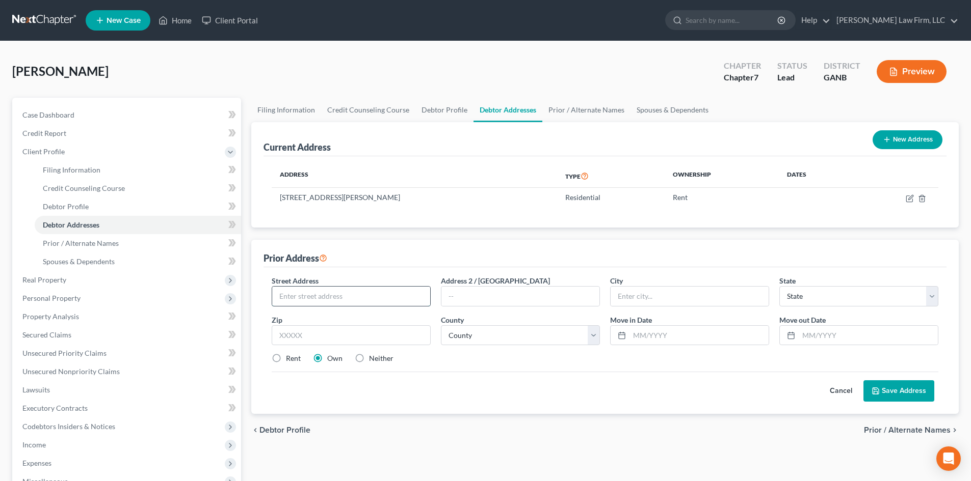
click at [334, 294] on input "text" at bounding box center [351, 296] width 158 height 19
type input "[STREET_ADDRESS][PERSON_NAME]"
type input "30084"
type input "[PERSON_NAME]"
select select "10"
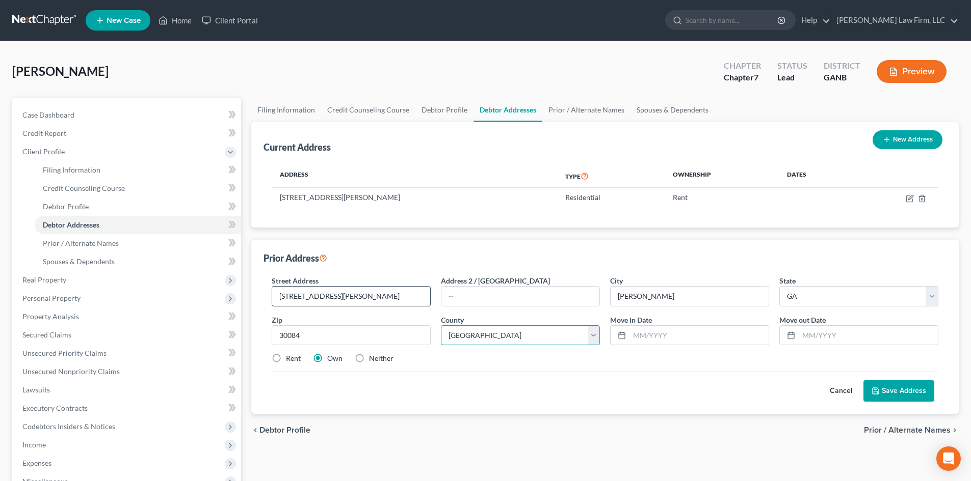
select select "42"
click at [663, 339] on input "text" at bounding box center [698, 335] width 139 height 19
type input "[DATE]"
click at [841, 337] on input "text" at bounding box center [867, 335] width 139 height 19
type input "[DATE]"
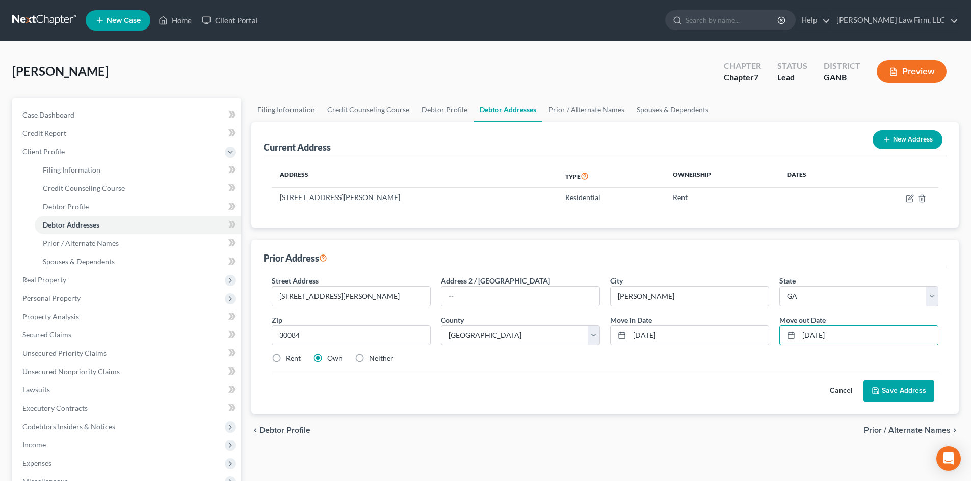
drag, startPoint x: 759, startPoint y: 360, endPoint x: 760, endPoint y: 365, distance: 5.7
click at [760, 365] on div "Street Address * [STREET_ADDRESS][PERSON_NAME] Address [GEOGRAPHIC_DATA] * [PER…" at bounding box center [604, 324] width 677 height 97
click at [30, 447] on span "Income" at bounding box center [33, 445] width 23 height 9
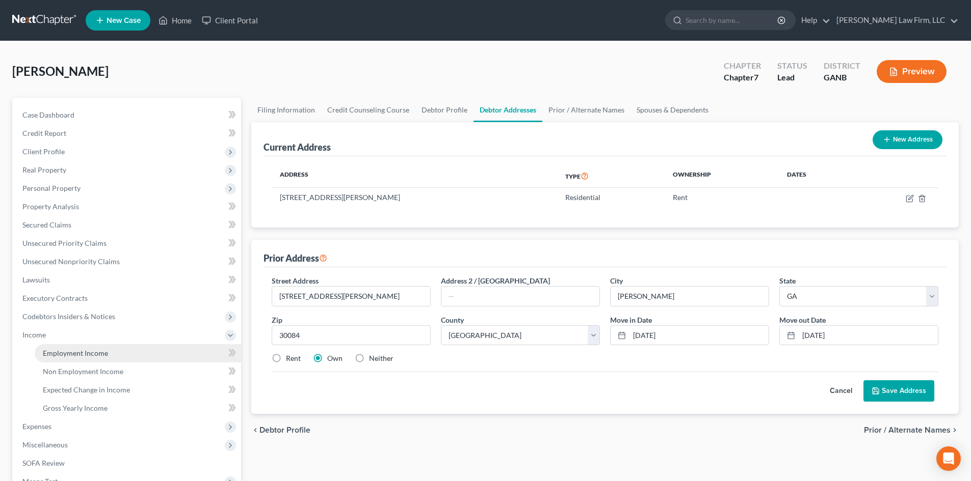
click at [90, 351] on span "Employment Income" at bounding box center [75, 353] width 65 height 9
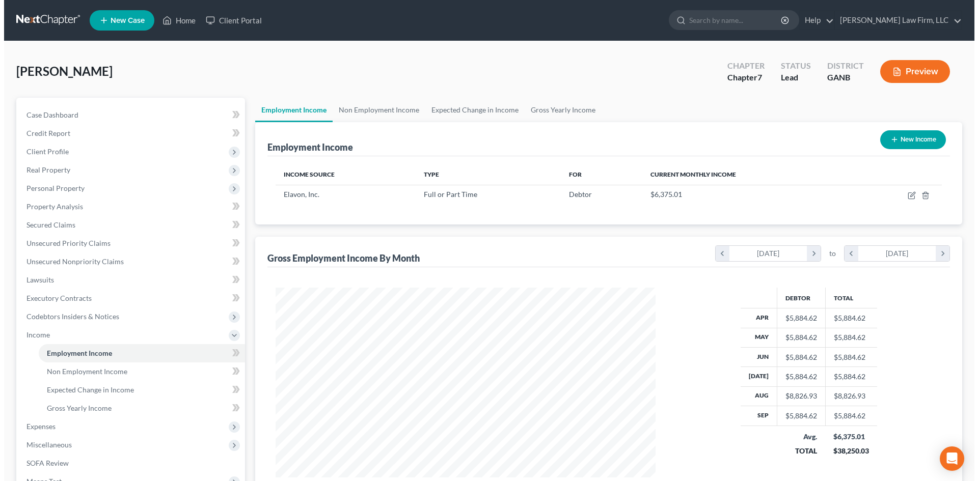
scroll to position [190, 400]
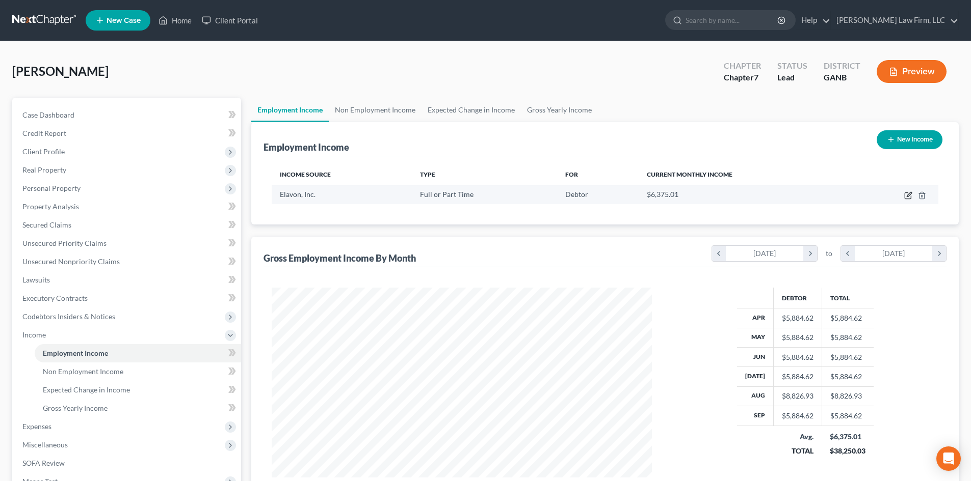
click at [909, 195] on icon "button" at bounding box center [908, 196] width 8 height 8
select select "0"
select select "24"
select select "2"
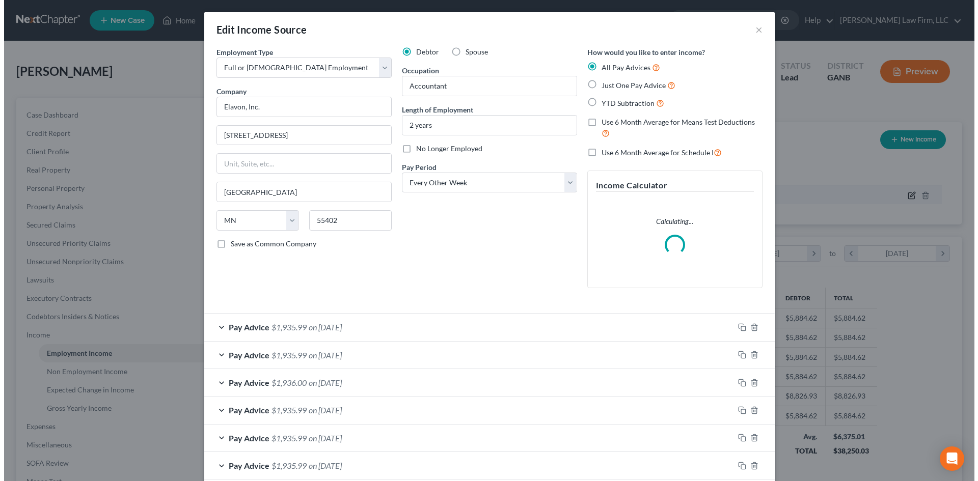
scroll to position [192, 404]
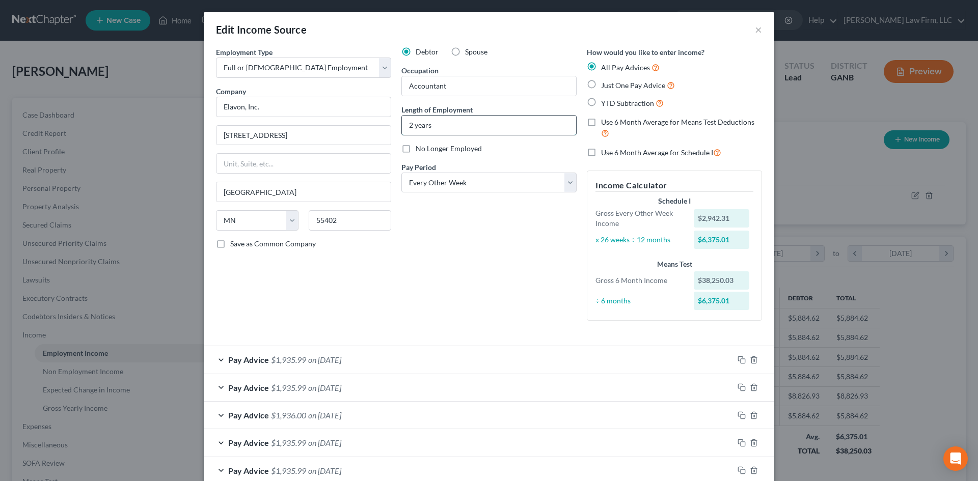
click at [406, 125] on input "2 years" at bounding box center [489, 125] width 174 height 19
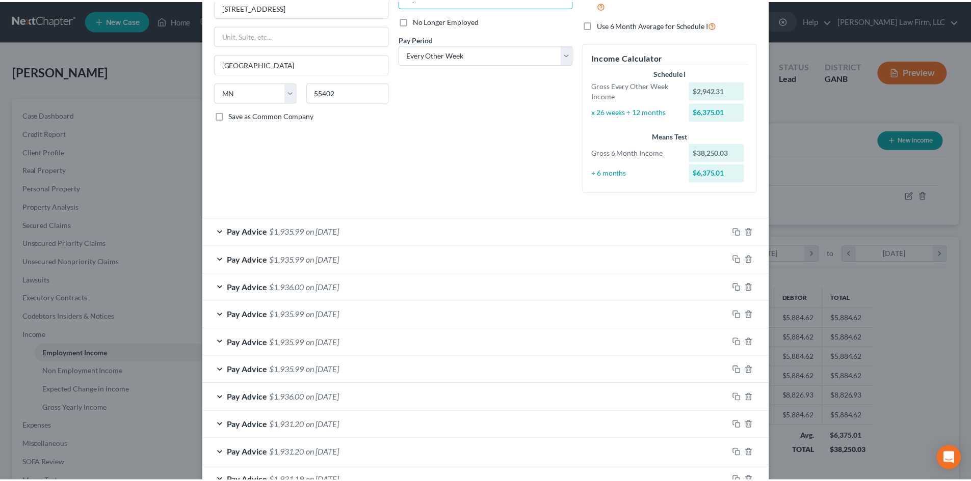
scroll to position [281, 0]
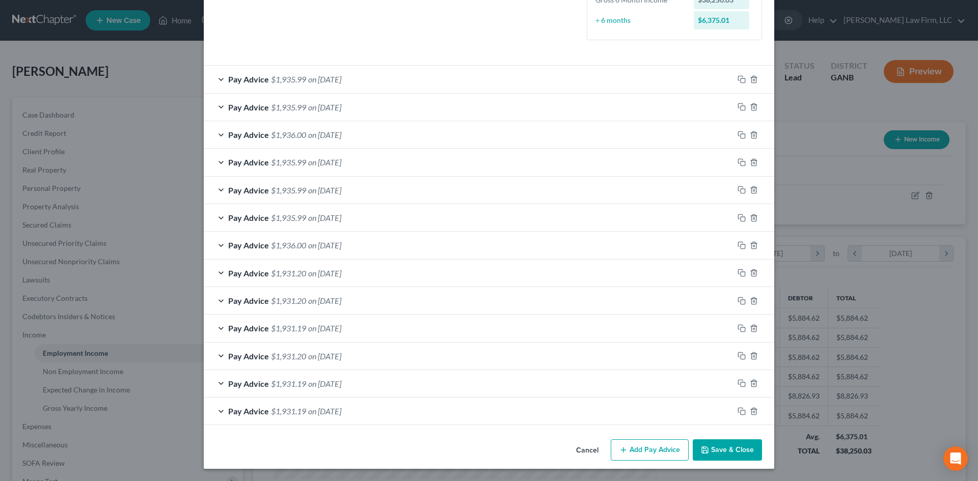
type input "4 years"
click at [738, 453] on button "Save & Close" at bounding box center [727, 450] width 69 height 21
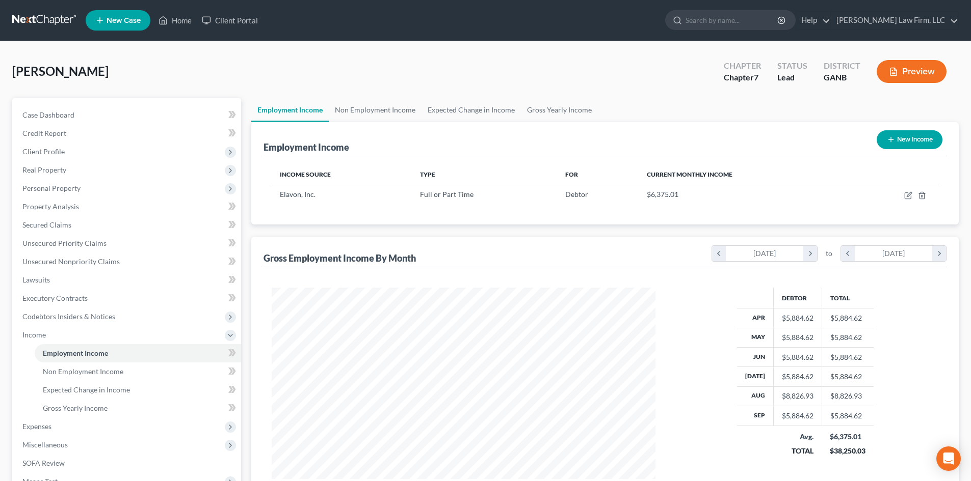
scroll to position [509324, 509114]
click at [35, 431] on span "Expenses" at bounding box center [127, 427] width 227 height 18
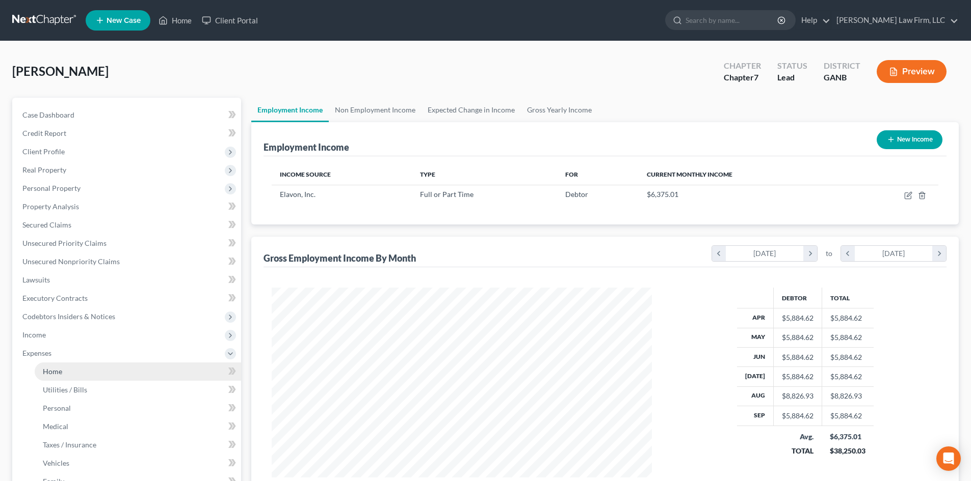
click at [68, 372] on link "Home" at bounding box center [138, 372] width 206 height 18
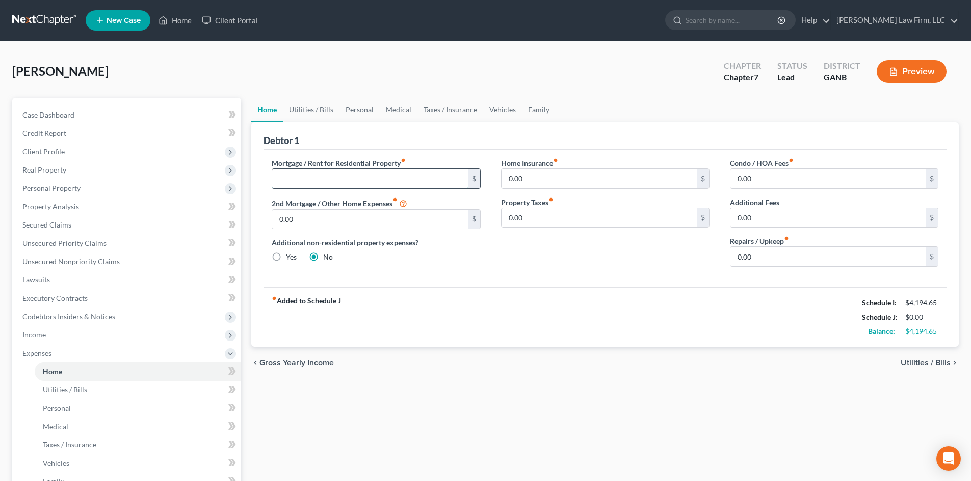
click at [314, 180] on input "text" at bounding box center [369, 178] width 195 height 19
type input "1,670"
click at [315, 108] on link "Utilities / Bills" at bounding box center [311, 110] width 57 height 24
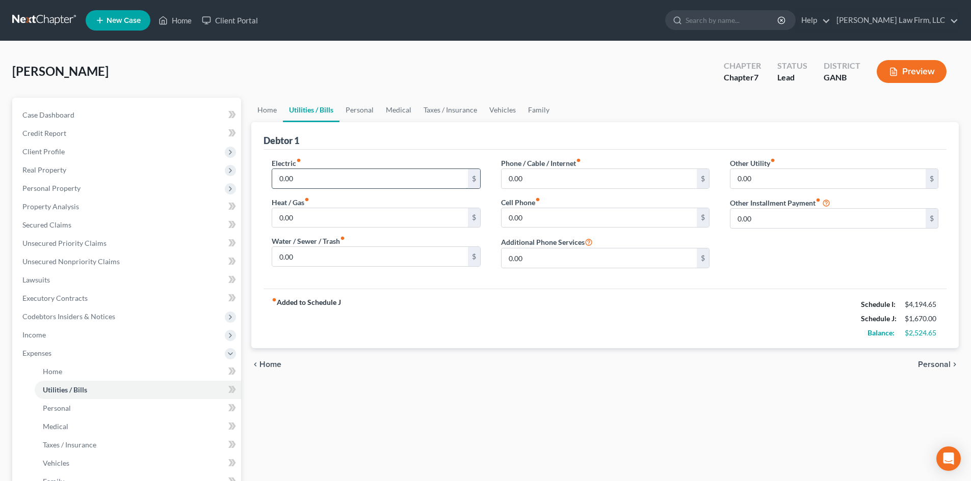
click at [313, 180] on input "0.00" at bounding box center [369, 178] width 195 height 19
type input "190"
type input "10"
click at [307, 256] on input "0.00" at bounding box center [369, 256] width 195 height 19
type input "35"
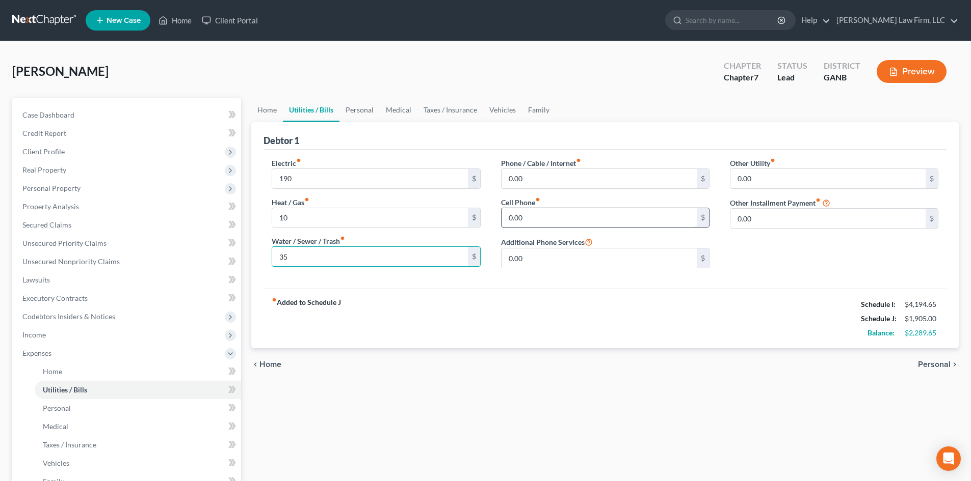
click at [539, 225] on input "0.00" at bounding box center [598, 217] width 195 height 19
type input "320"
click at [518, 173] on input "0.00" at bounding box center [598, 178] width 195 height 19
type input "100"
click at [369, 113] on link "Personal" at bounding box center [359, 110] width 40 height 24
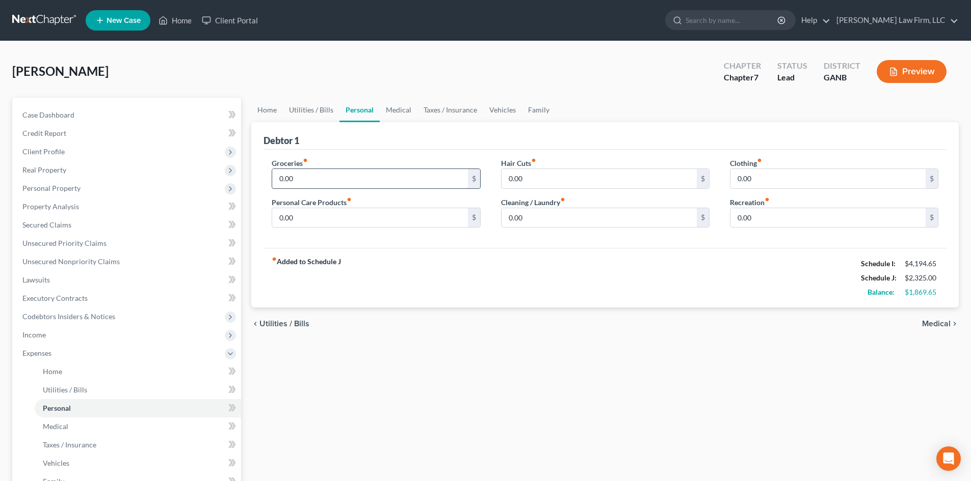
click at [301, 180] on input "0.00" at bounding box center [369, 178] width 195 height 19
type input "500"
click at [736, 177] on input "0.00" at bounding box center [827, 178] width 195 height 19
type input "75"
click at [574, 223] on input "0.00" at bounding box center [598, 217] width 195 height 19
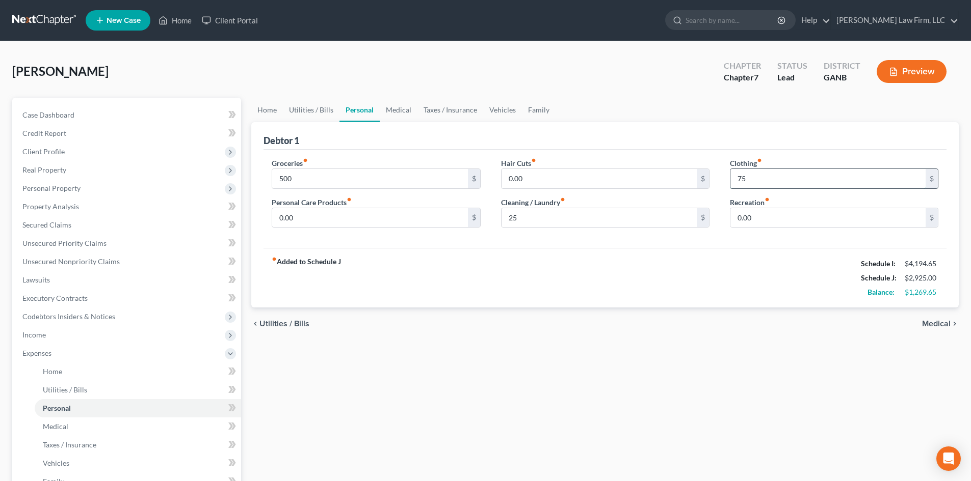
click at [739, 177] on input "75" at bounding box center [827, 178] width 195 height 19
click at [520, 220] on input "25" at bounding box center [598, 217] width 195 height 19
type input "45"
click at [409, 115] on link "Medical" at bounding box center [399, 110] width 38 height 24
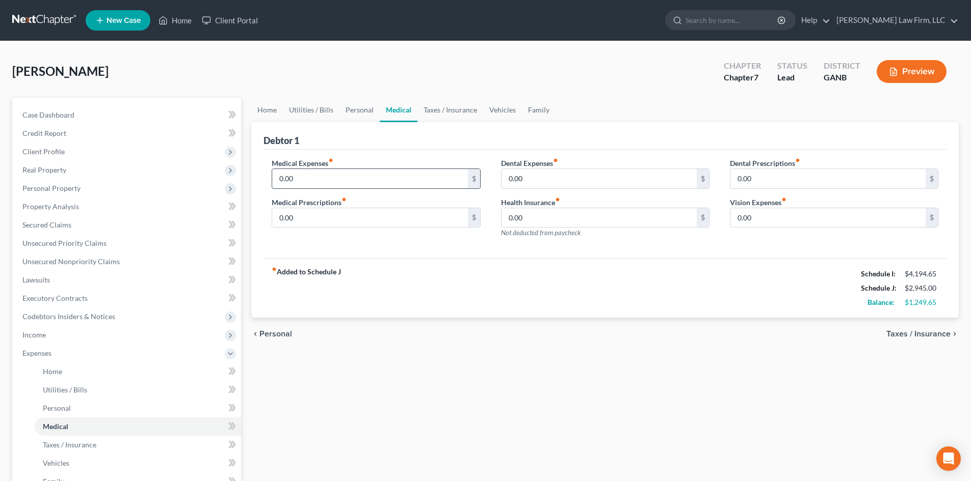
click at [333, 174] on input "0.00" at bounding box center [369, 178] width 195 height 19
type input "30"
click at [515, 108] on link "Vehicles" at bounding box center [502, 110] width 39 height 24
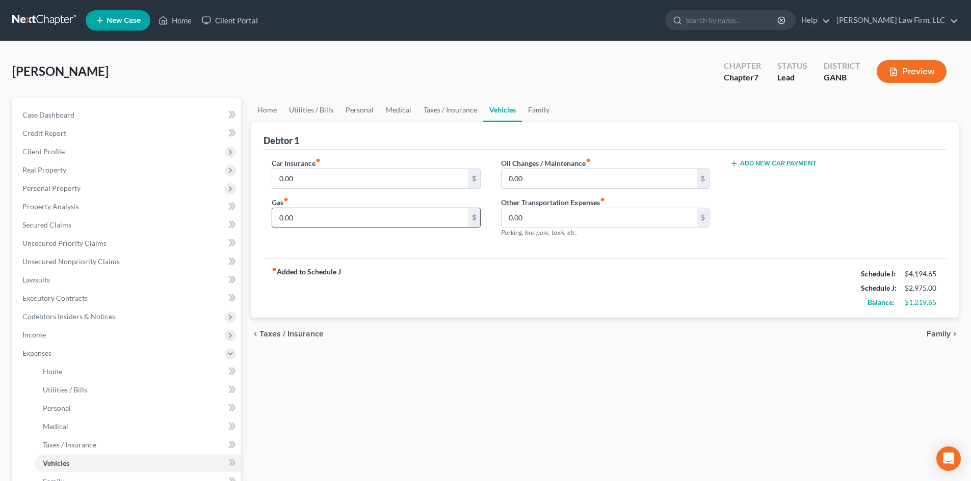
click at [311, 214] on input "0.00" at bounding box center [369, 217] width 195 height 19
type input "350"
click at [527, 180] on input "0.00" at bounding box center [598, 178] width 195 height 19
type input "20"
click at [322, 176] on input "0.00" at bounding box center [369, 178] width 195 height 19
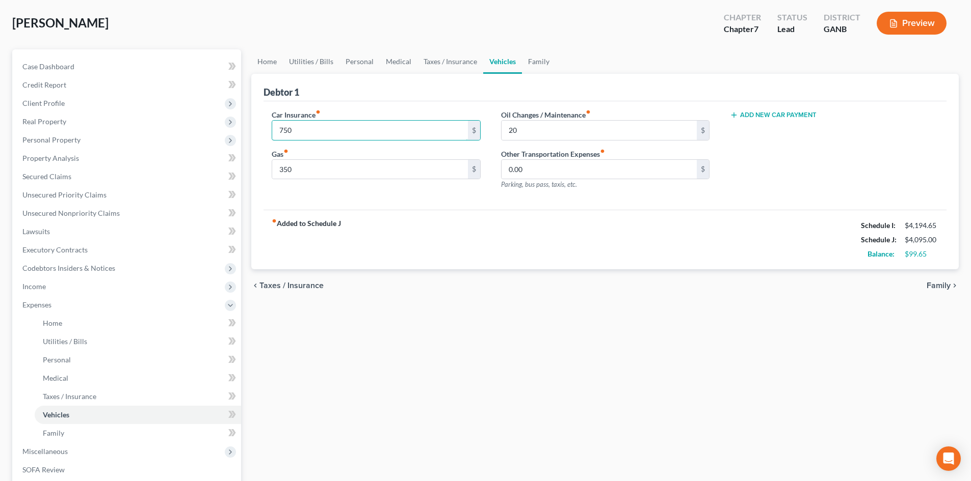
scroll to position [68, 0]
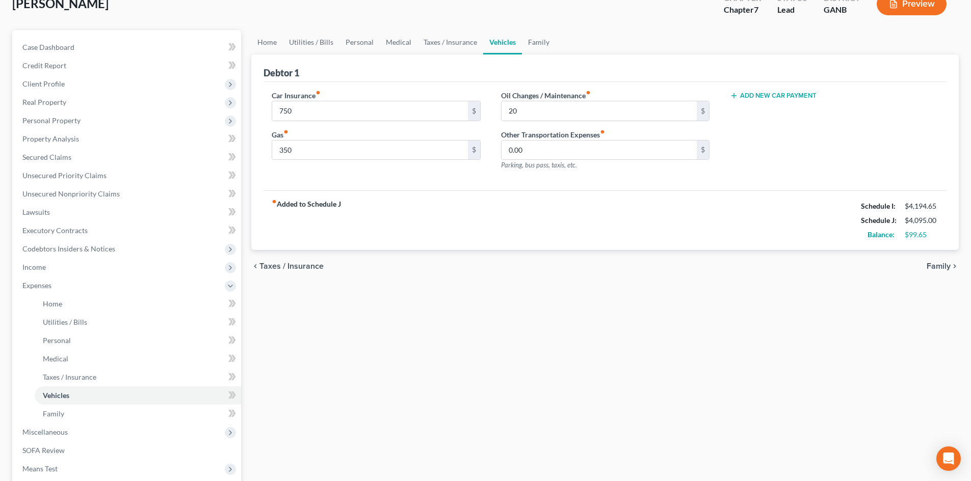
click at [413, 177] on div "Car Insurance fiber_manual_record 750 $ Gas fiber_manual_record 350 $" at bounding box center [375, 134] width 229 height 89
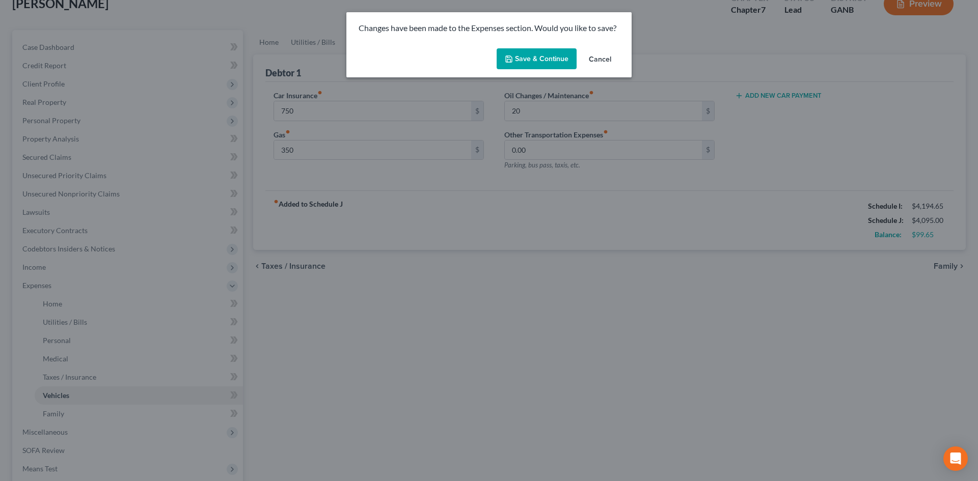
click at [553, 60] on button "Save & Continue" at bounding box center [537, 58] width 80 height 21
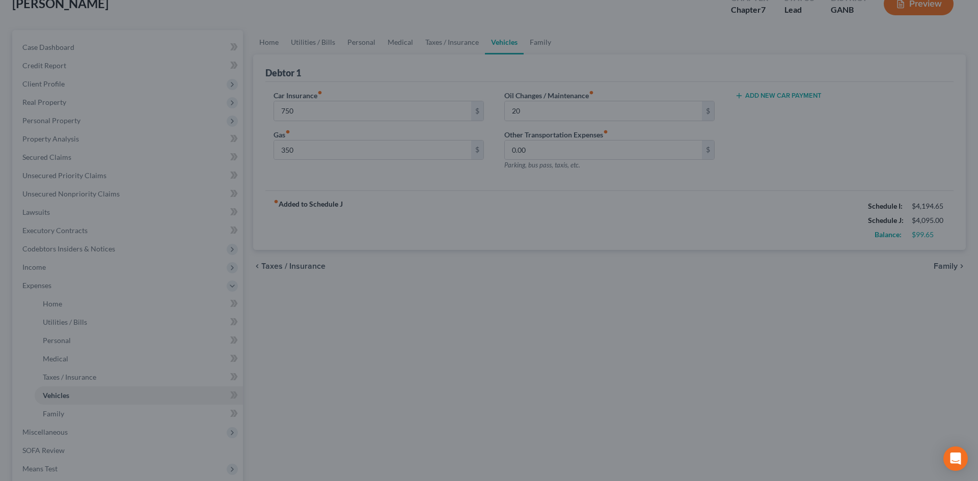
type input "750.00"
type input "350.00"
type input "20.00"
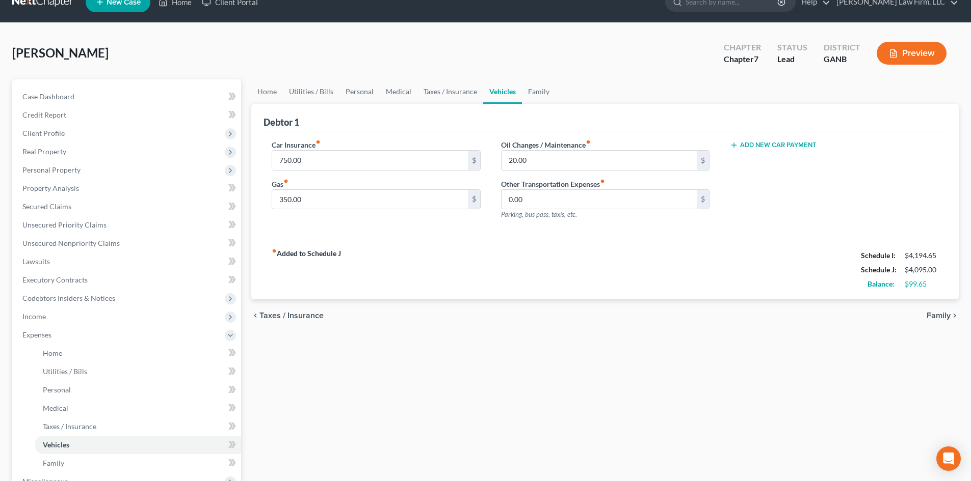
scroll to position [0, 0]
